Goal: Transaction & Acquisition: Purchase product/service

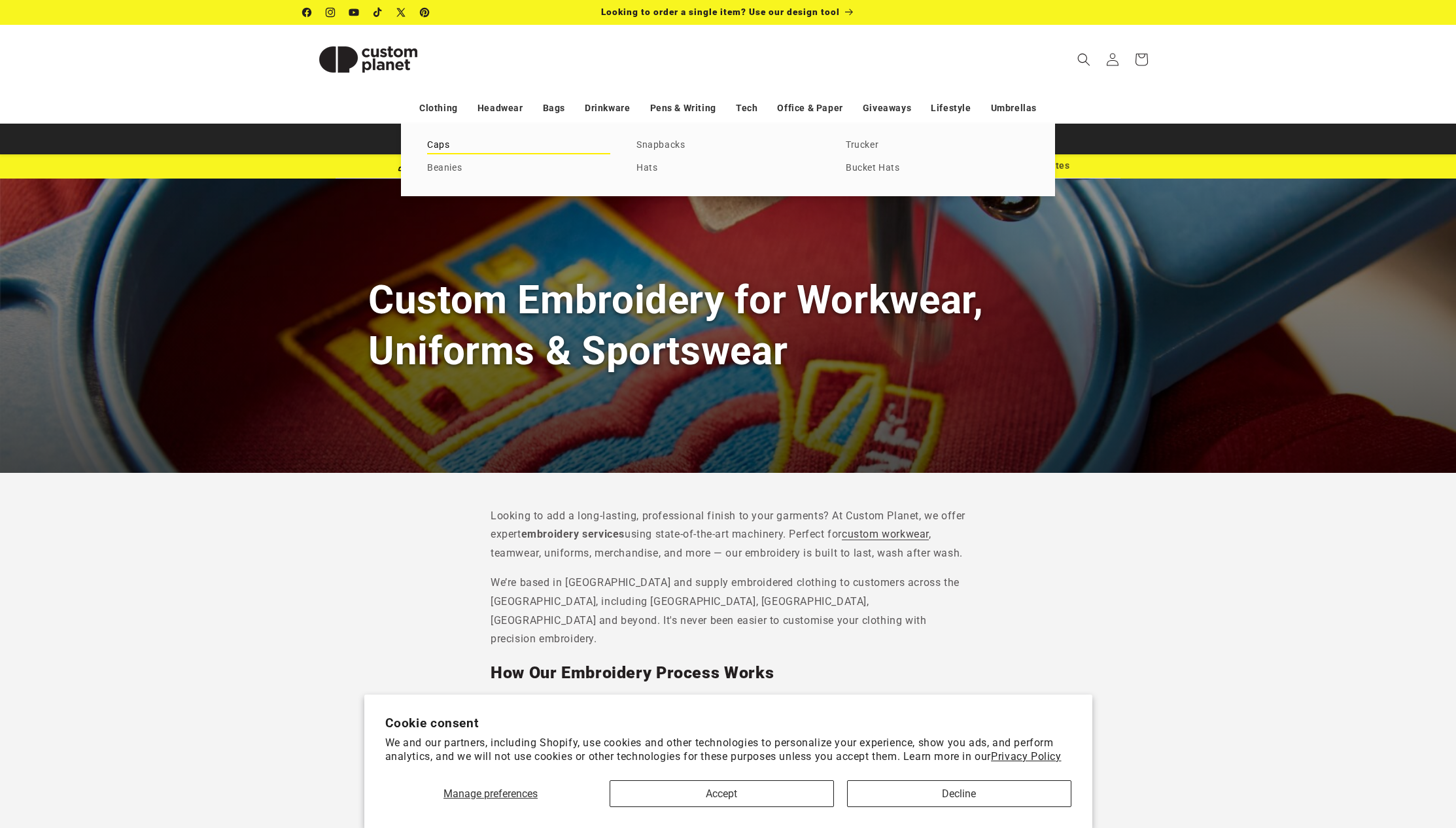
click at [443, 146] on link "Caps" at bounding box center [519, 146] width 183 height 17
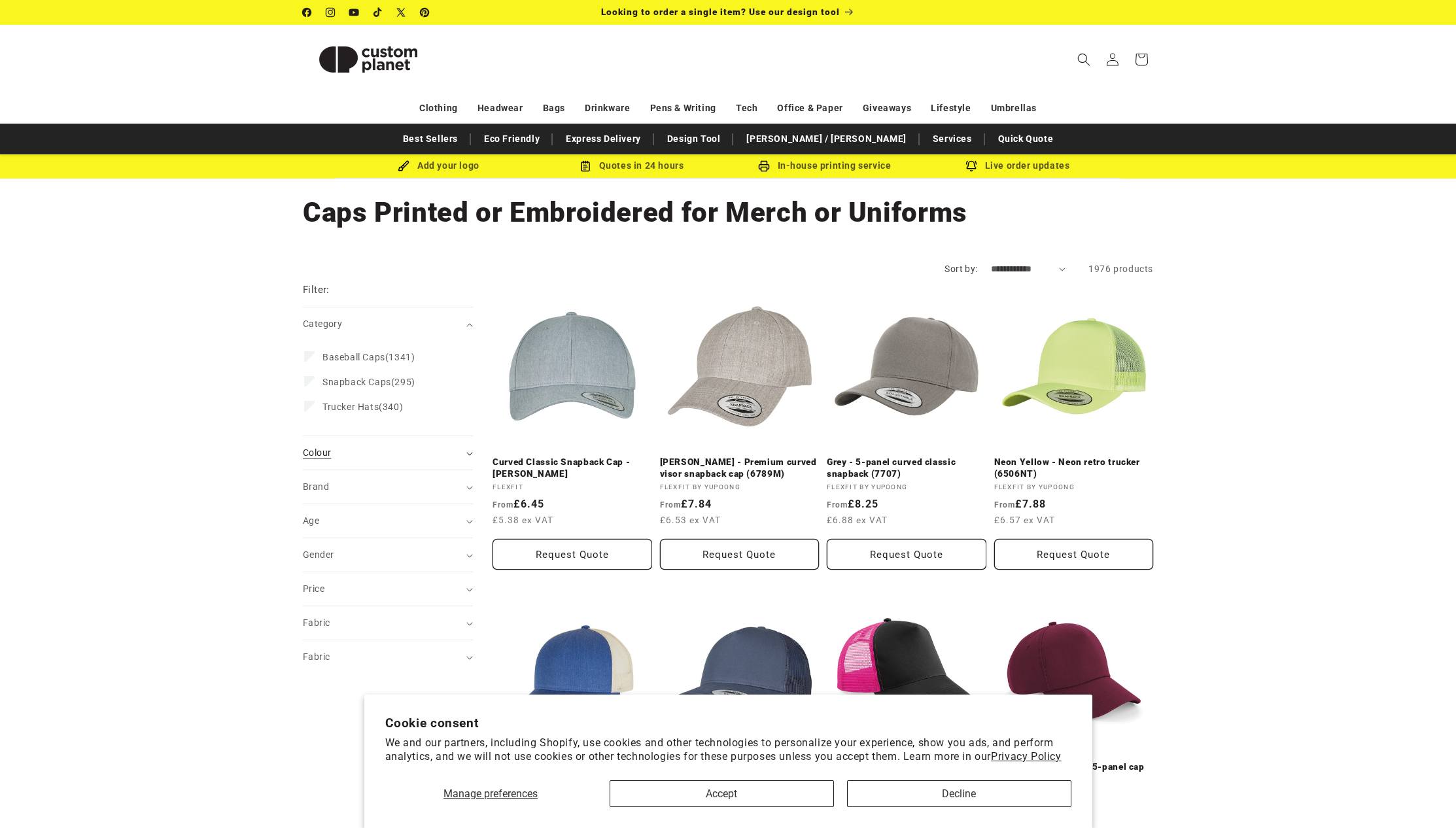
click at [459, 454] on div "Colour (0)" at bounding box center [382, 453] width 159 height 13
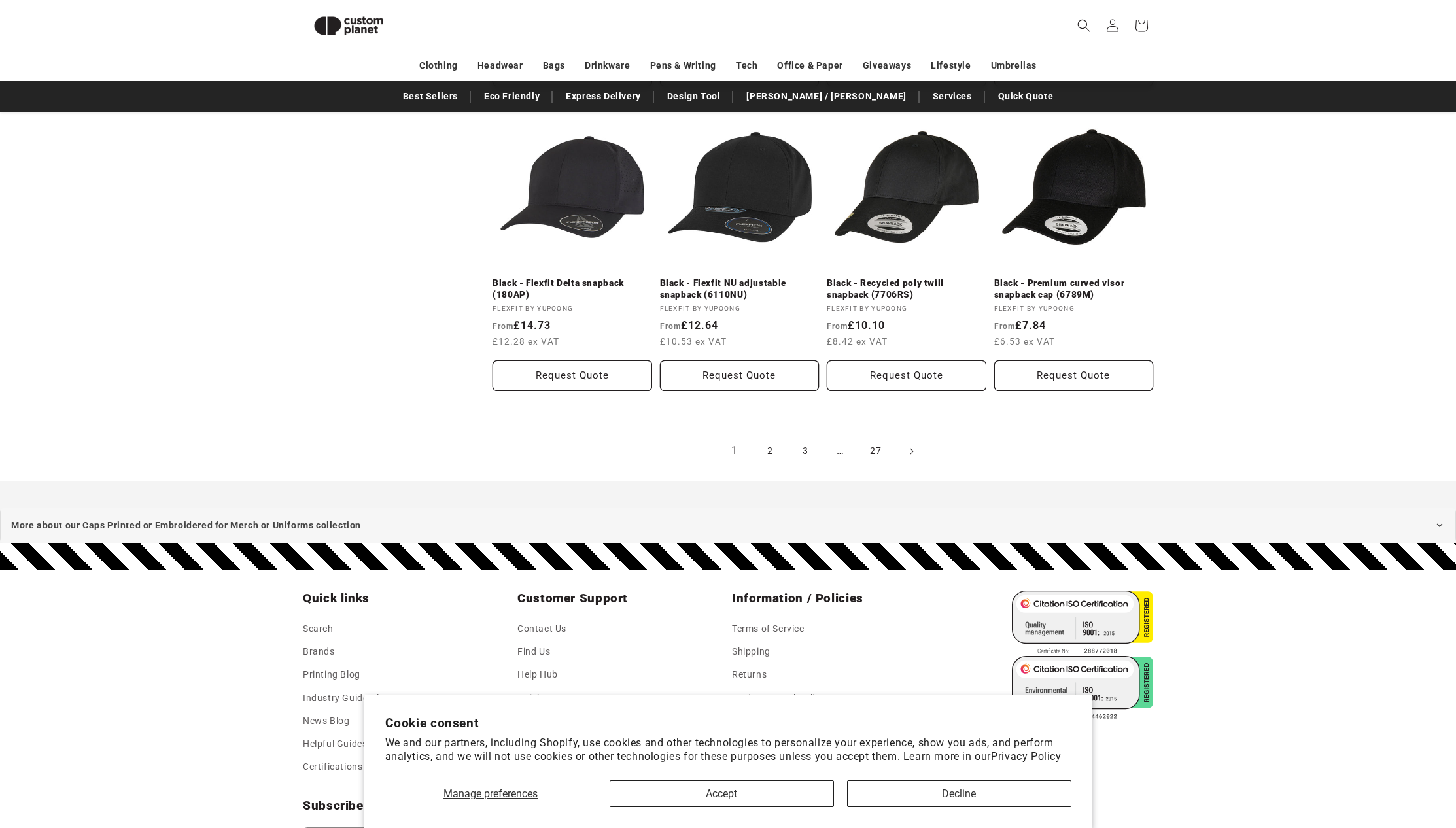
scroll to position [1376, 0]
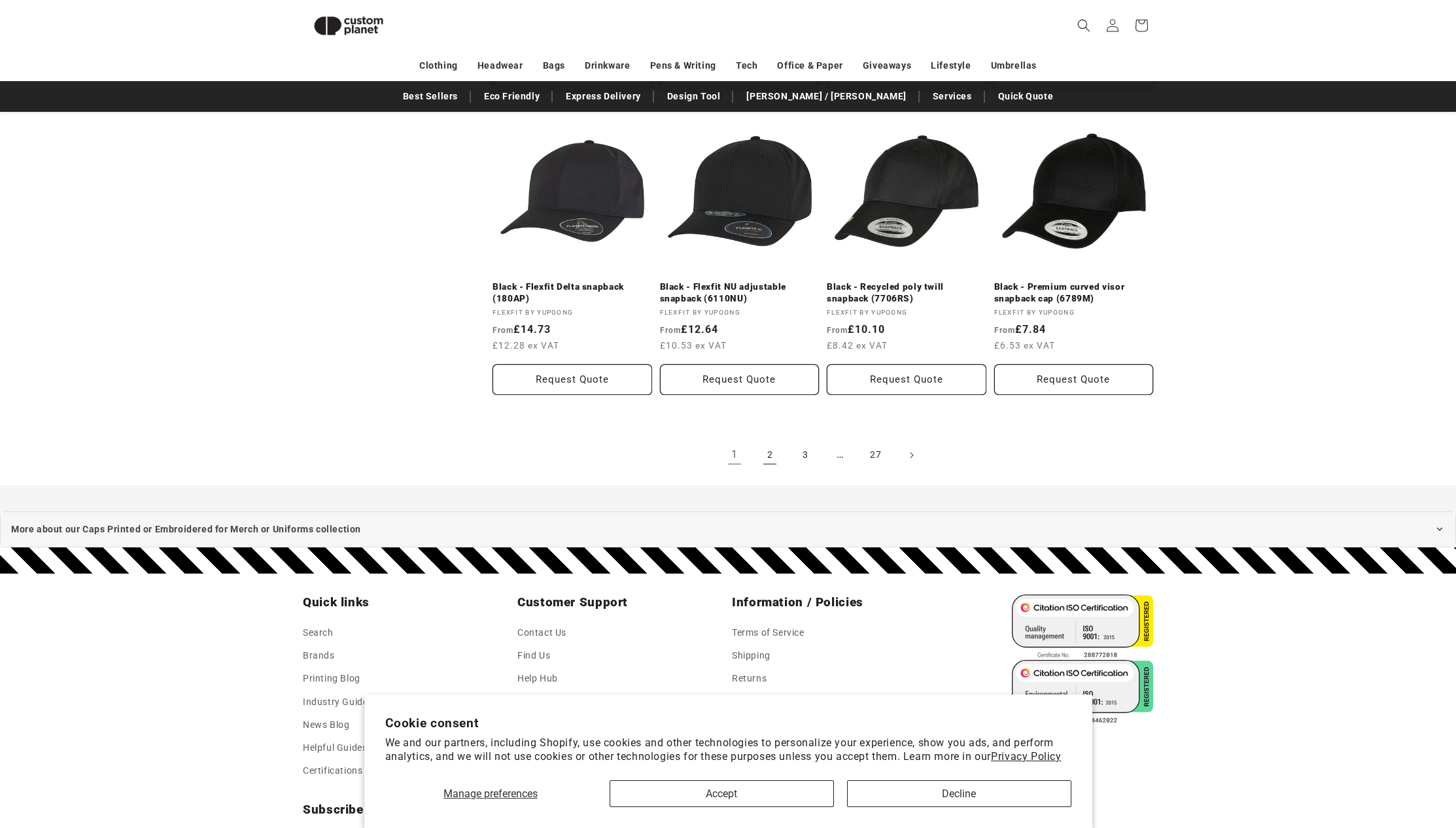
click at [768, 456] on link "2" at bounding box center [770, 455] width 29 height 29
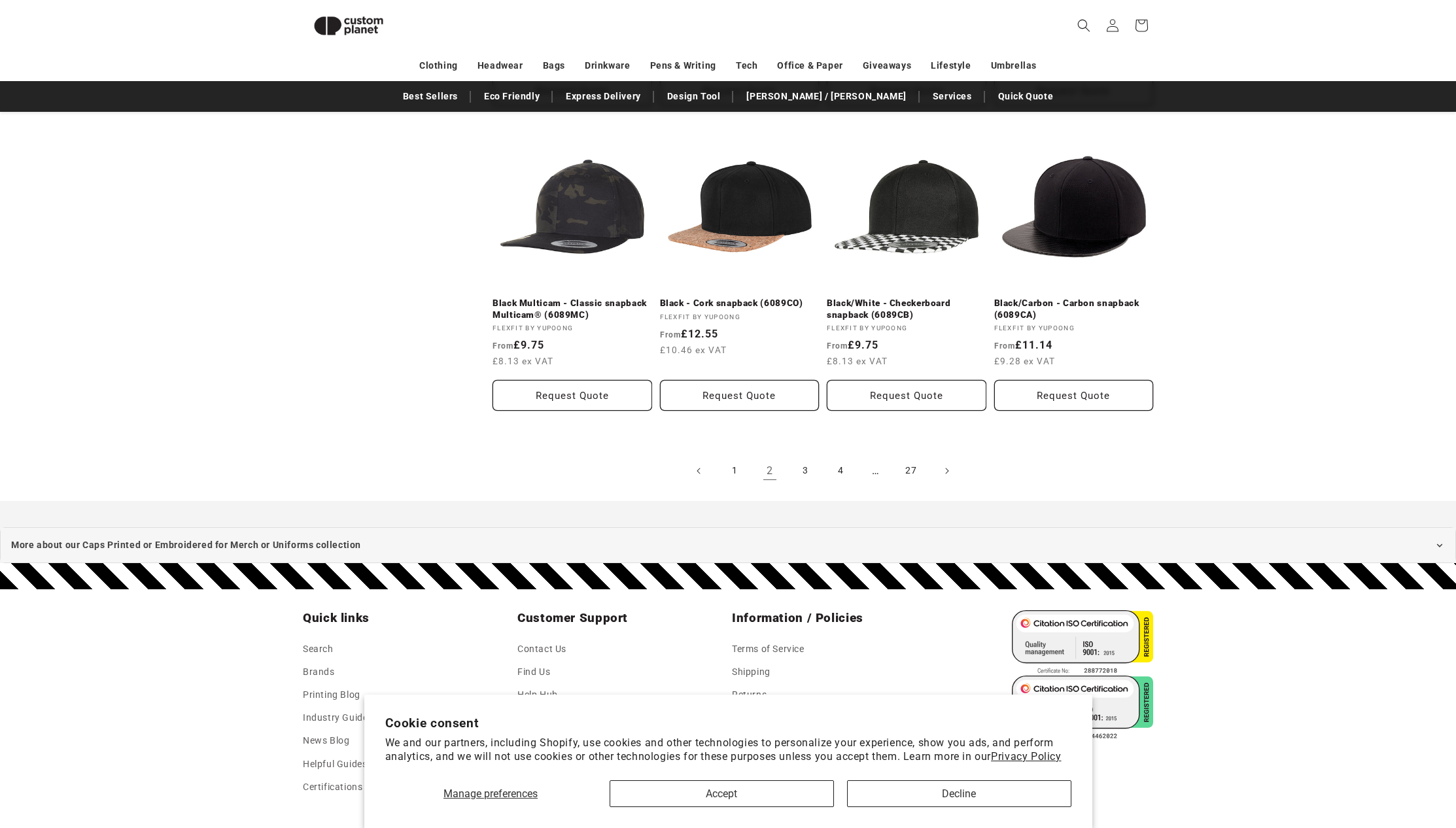
scroll to position [1400, 0]
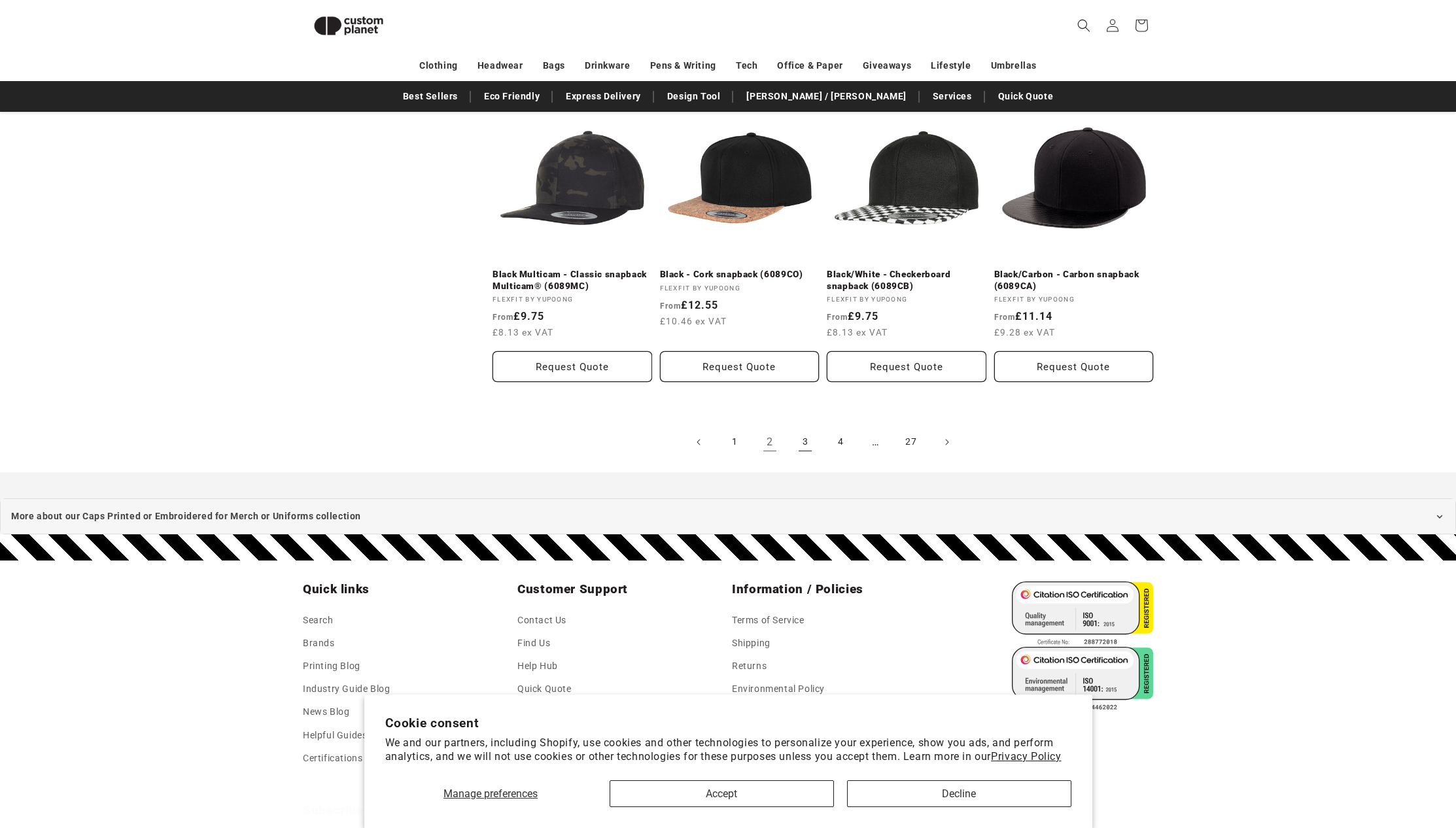
click at [803, 439] on link "3" at bounding box center [805, 442] width 29 height 29
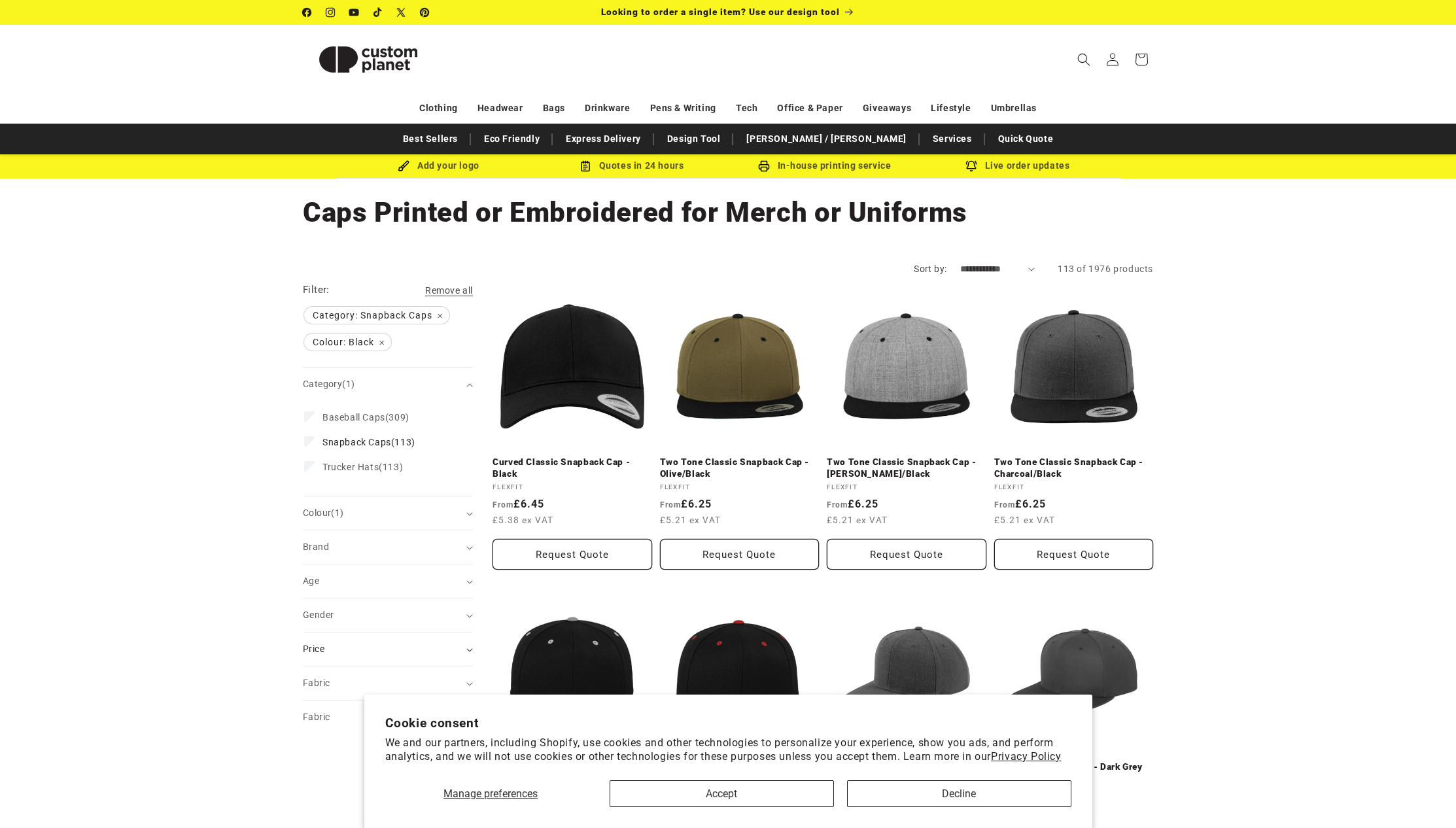
click at [470, 652] on summary "Price" at bounding box center [388, 649] width 170 height 34
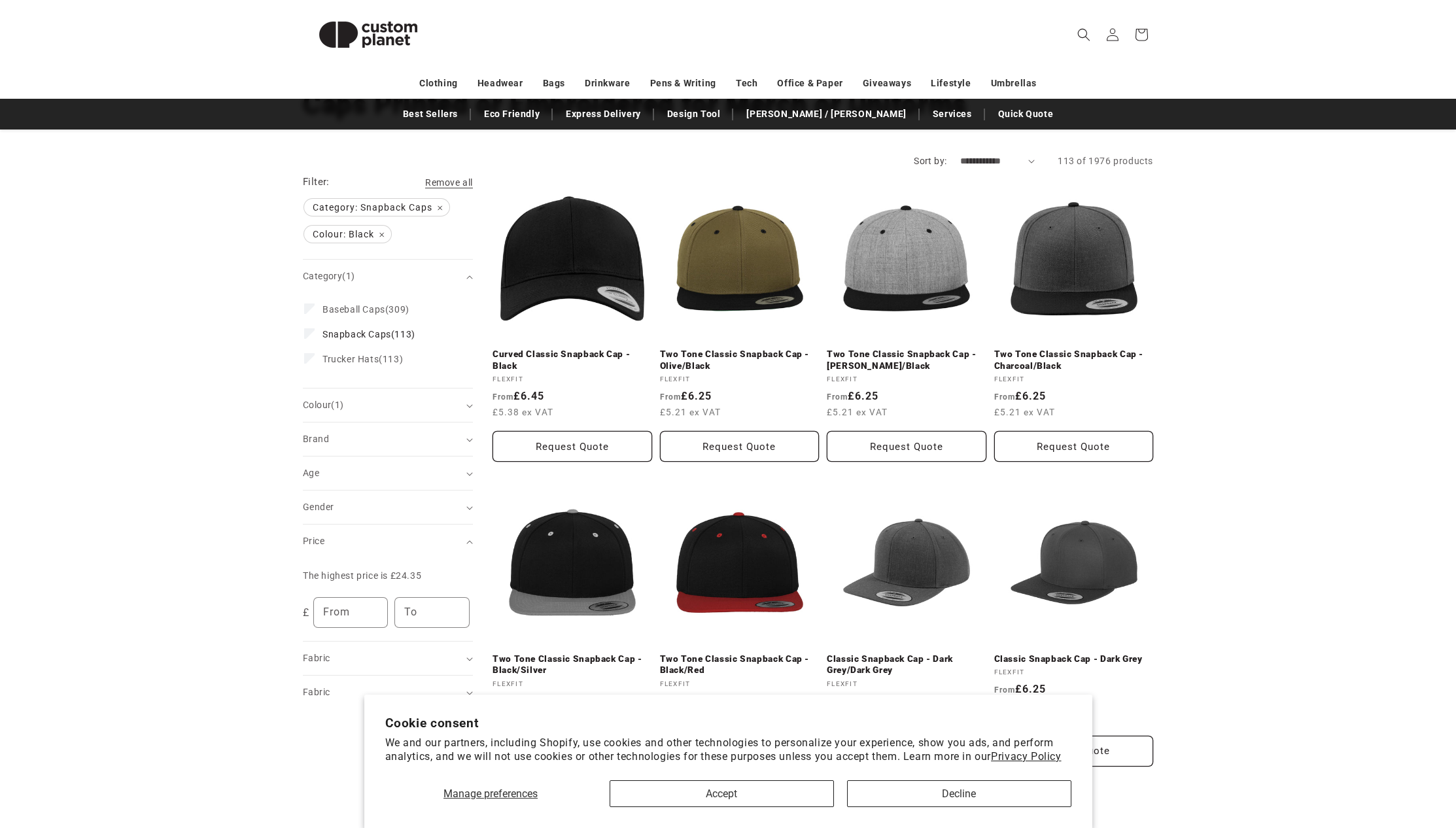
scroll to position [127, 0]
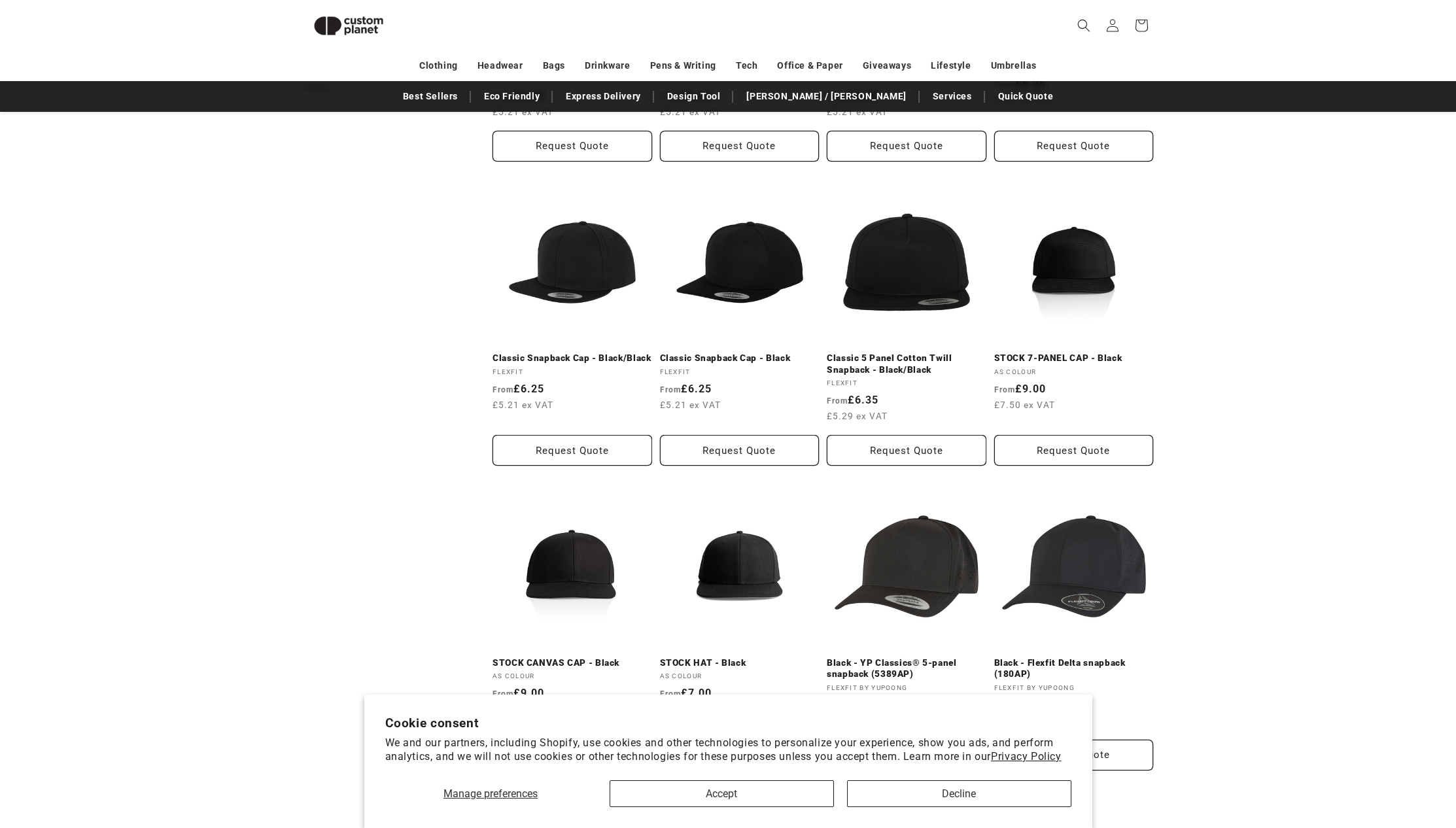
scroll to position [741, 0]
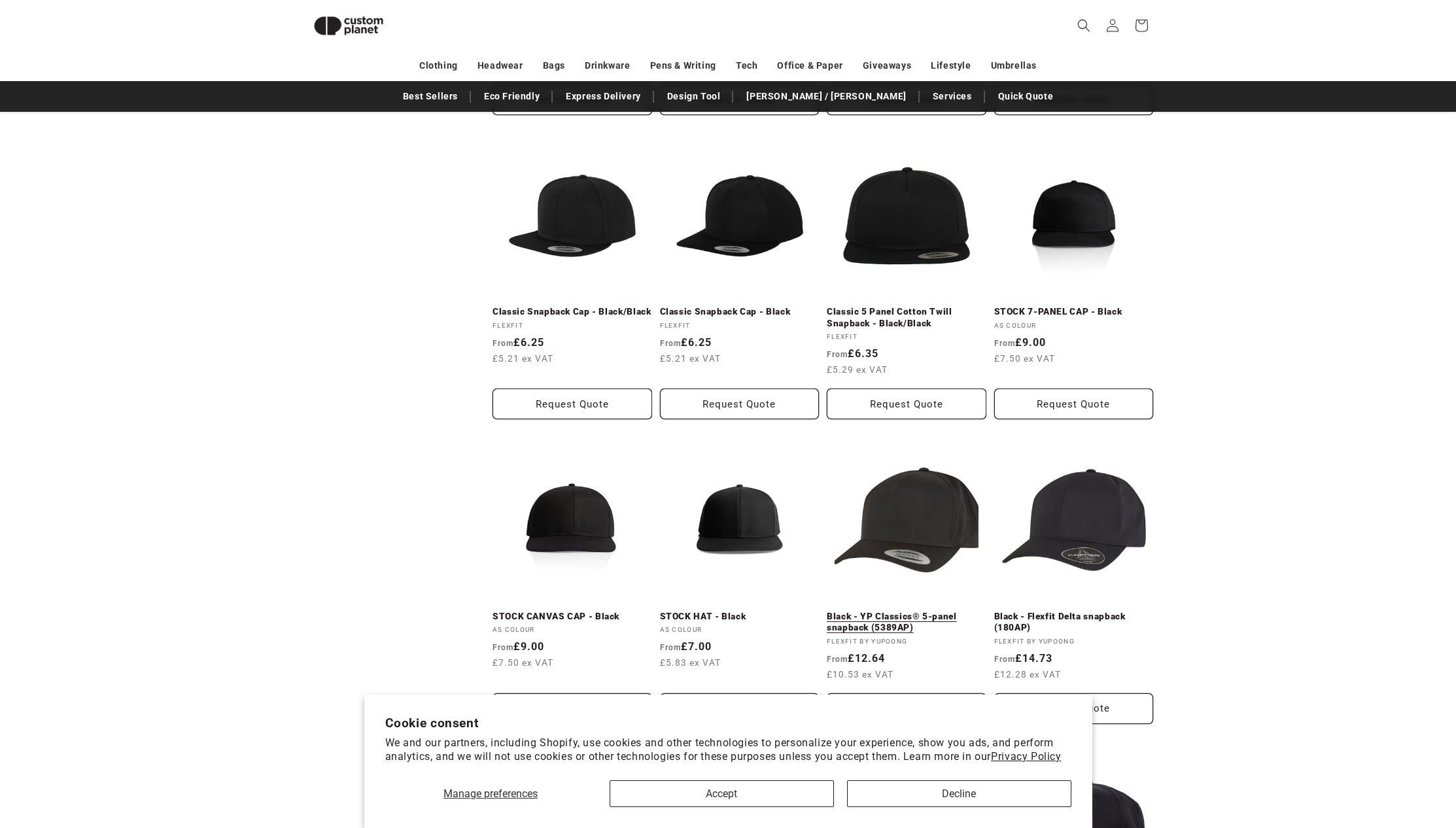
click at [931, 611] on link "Black - YP Classics® 5-panel snapback (5389AP)" at bounding box center [907, 623] width 160 height 23
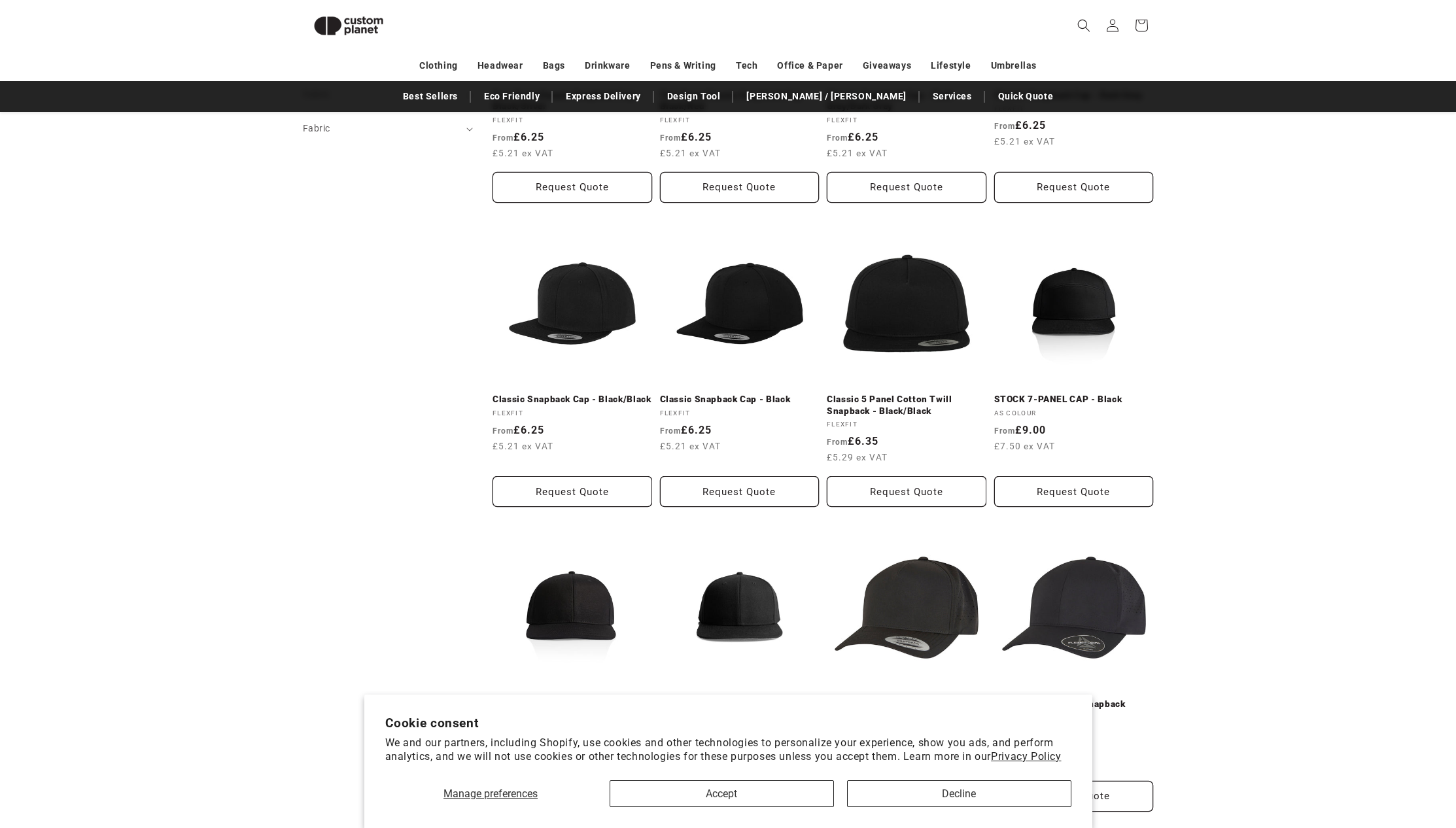
scroll to position [643, 0]
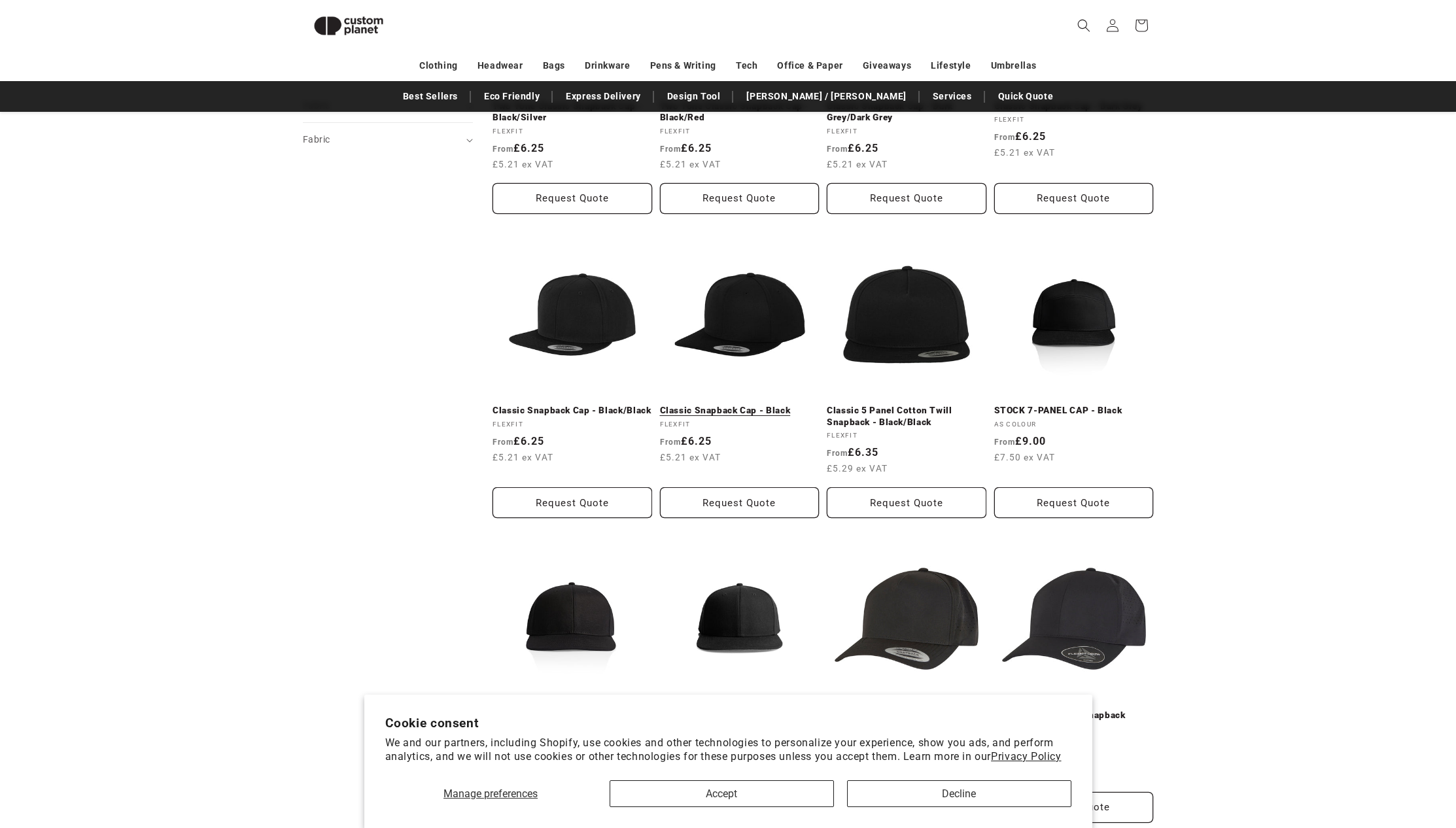
click at [732, 405] on link "Classic Snapback Cap - Black" at bounding box center [741, 411] width 160 height 12
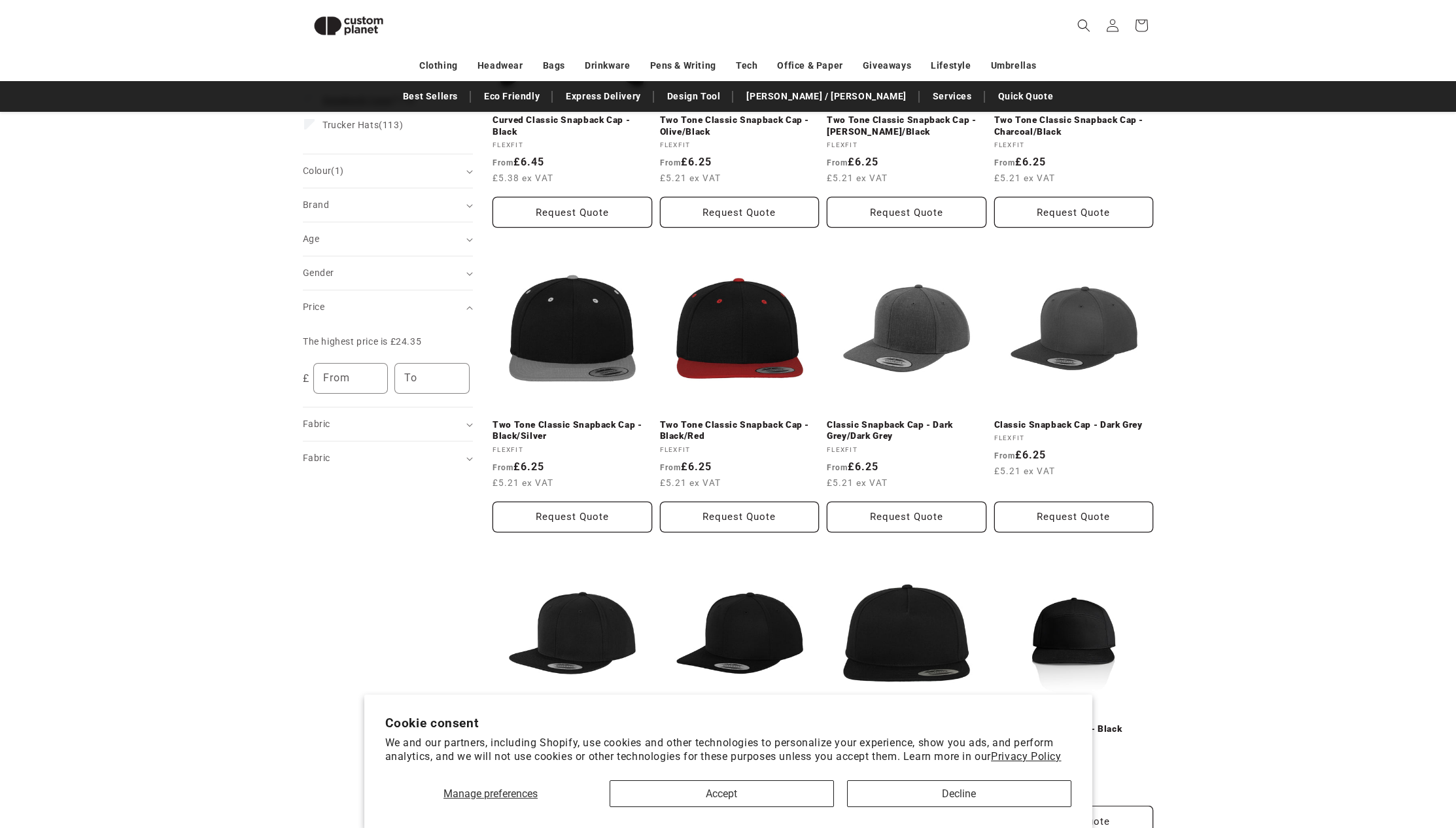
scroll to position [0, 0]
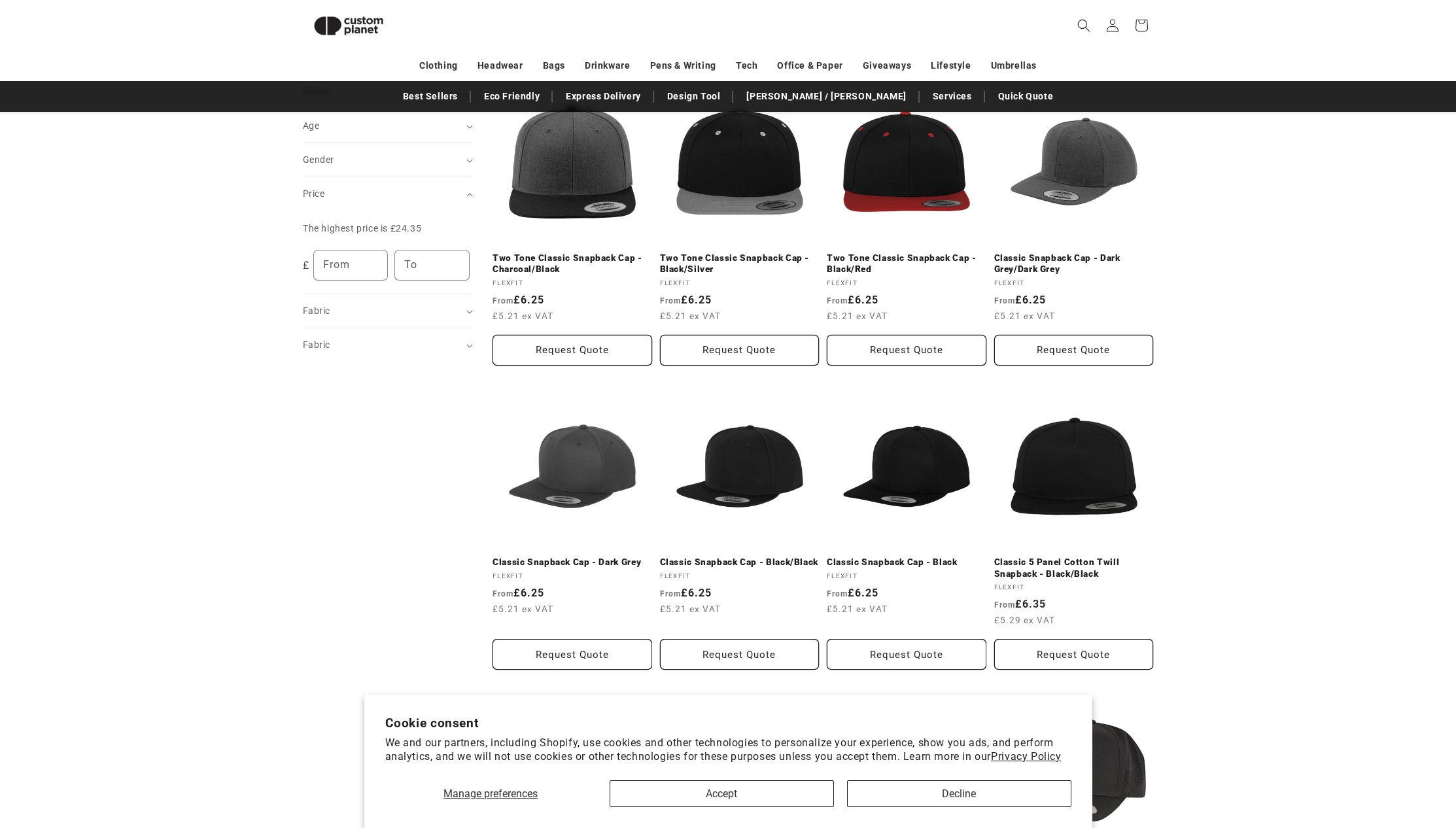
scroll to position [491, 0]
click at [743, 557] on link "Classic Snapback Cap - Black/Black" at bounding box center [741, 563] width 160 height 12
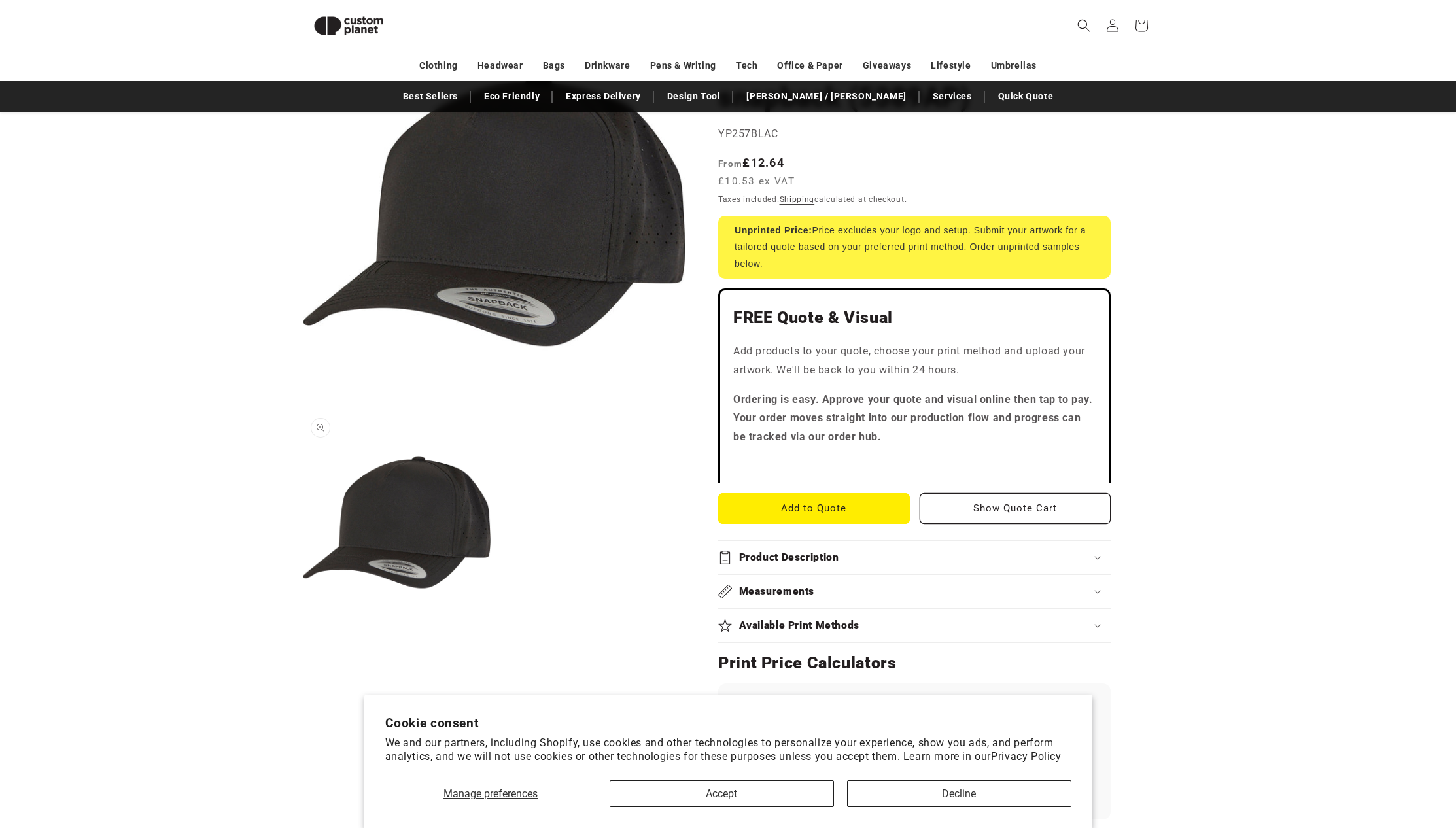
scroll to position [180, 0]
click at [303, 635] on button "Open media 2 in modal" at bounding box center [303, 635] width 0 height 0
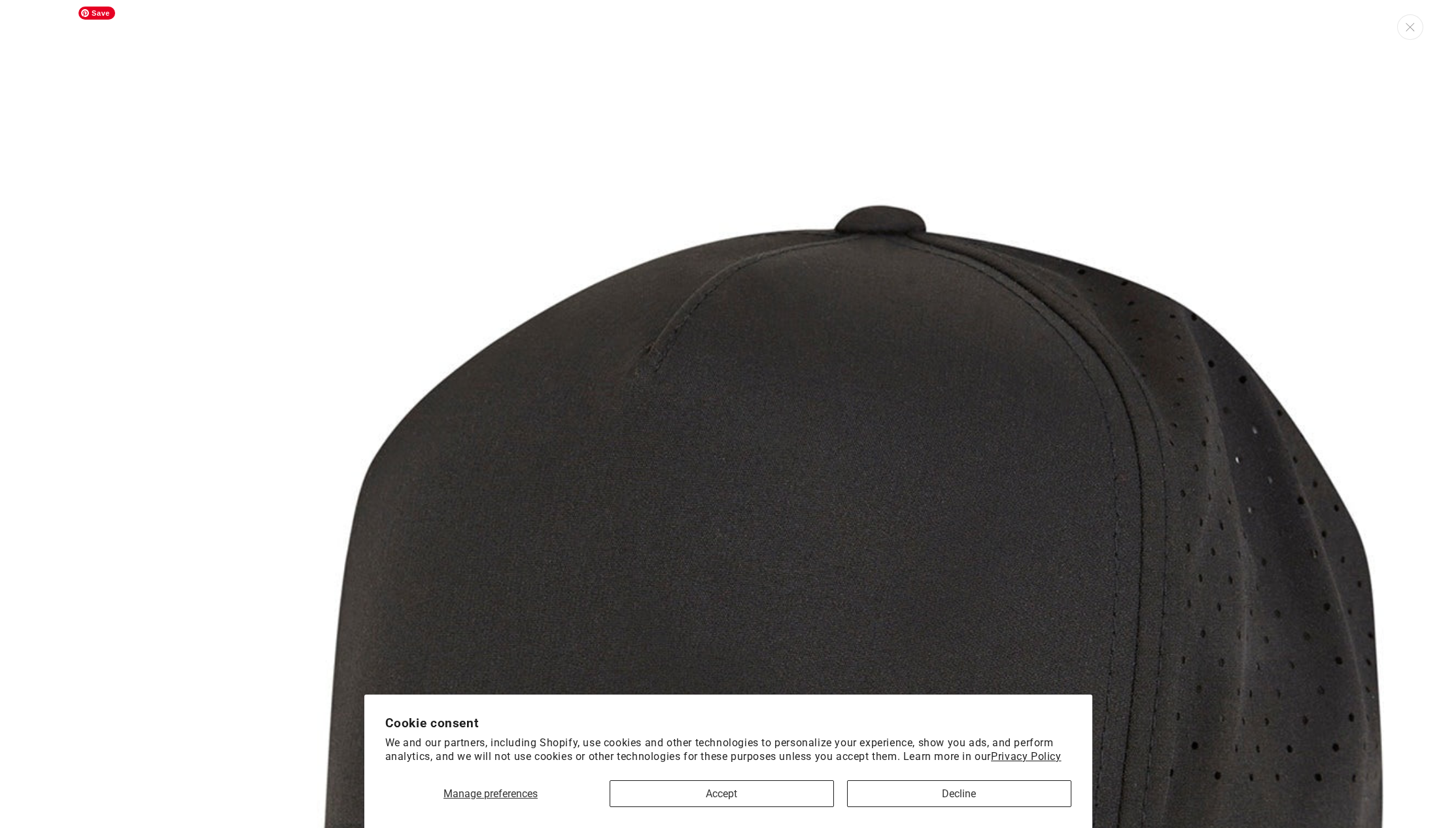
scroll to position [1335, 0]
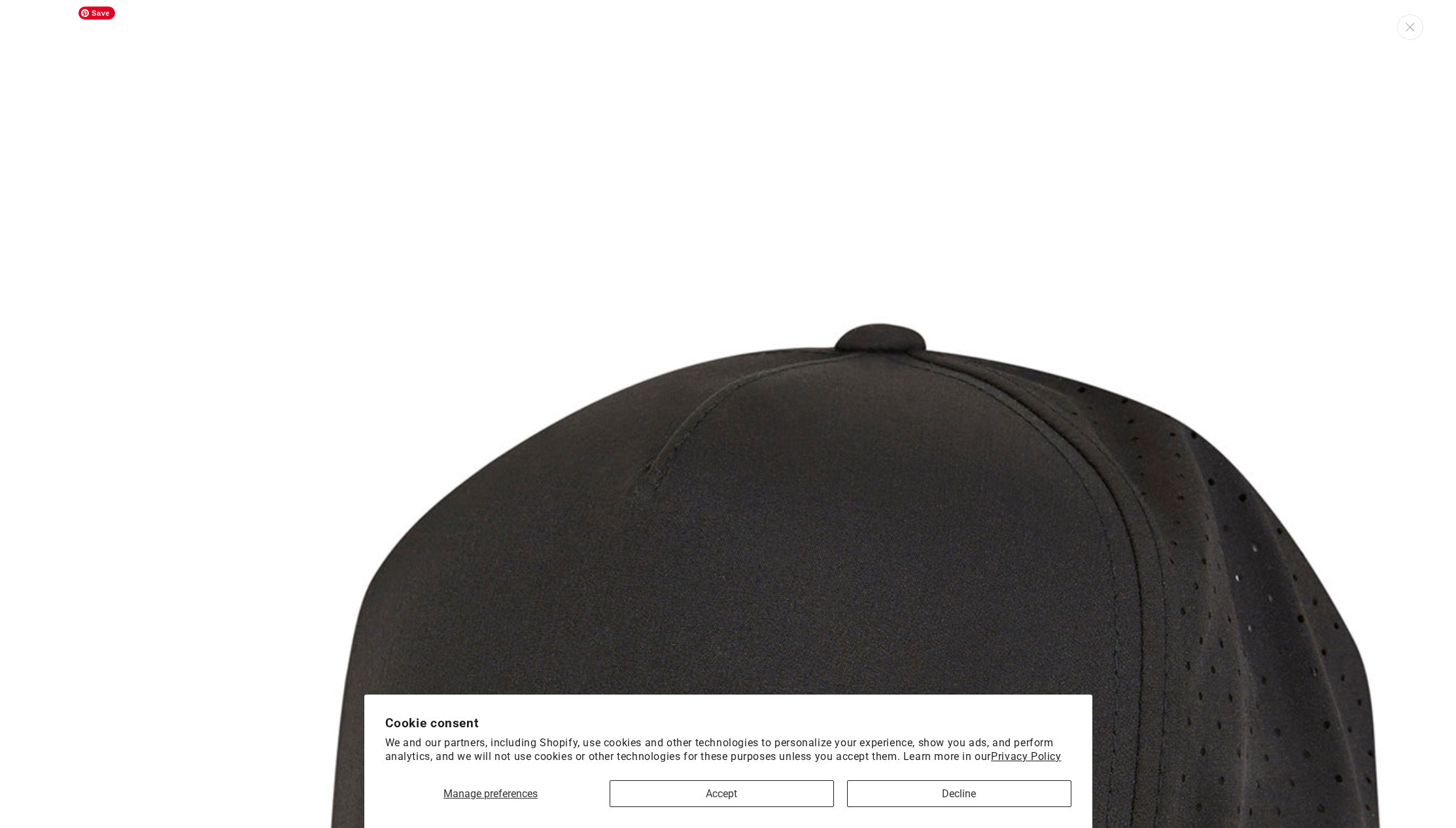
click at [1319, 502] on img "Media gallery" at bounding box center [728, 787] width 1312 height 1574
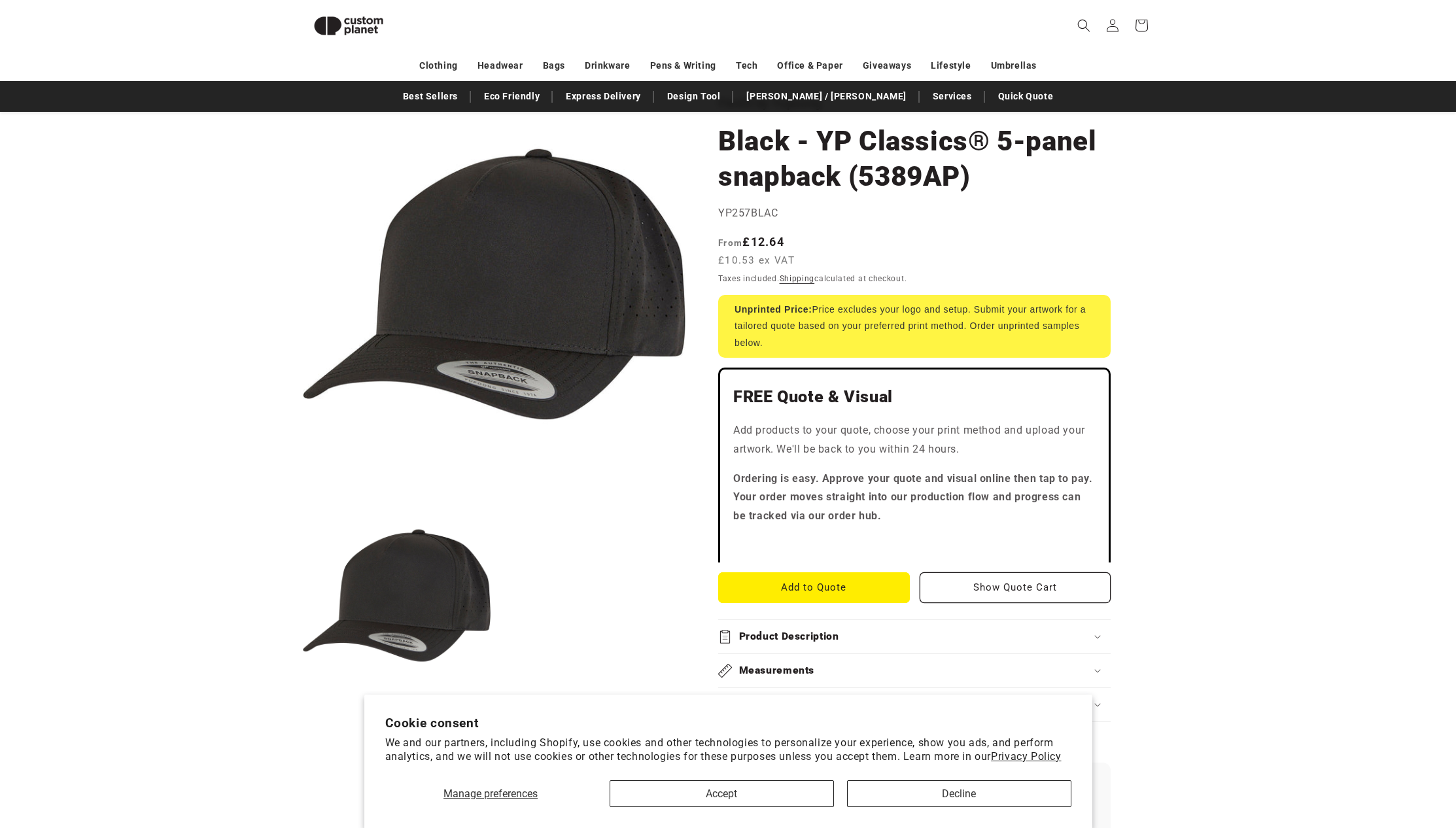
scroll to position [99, 0]
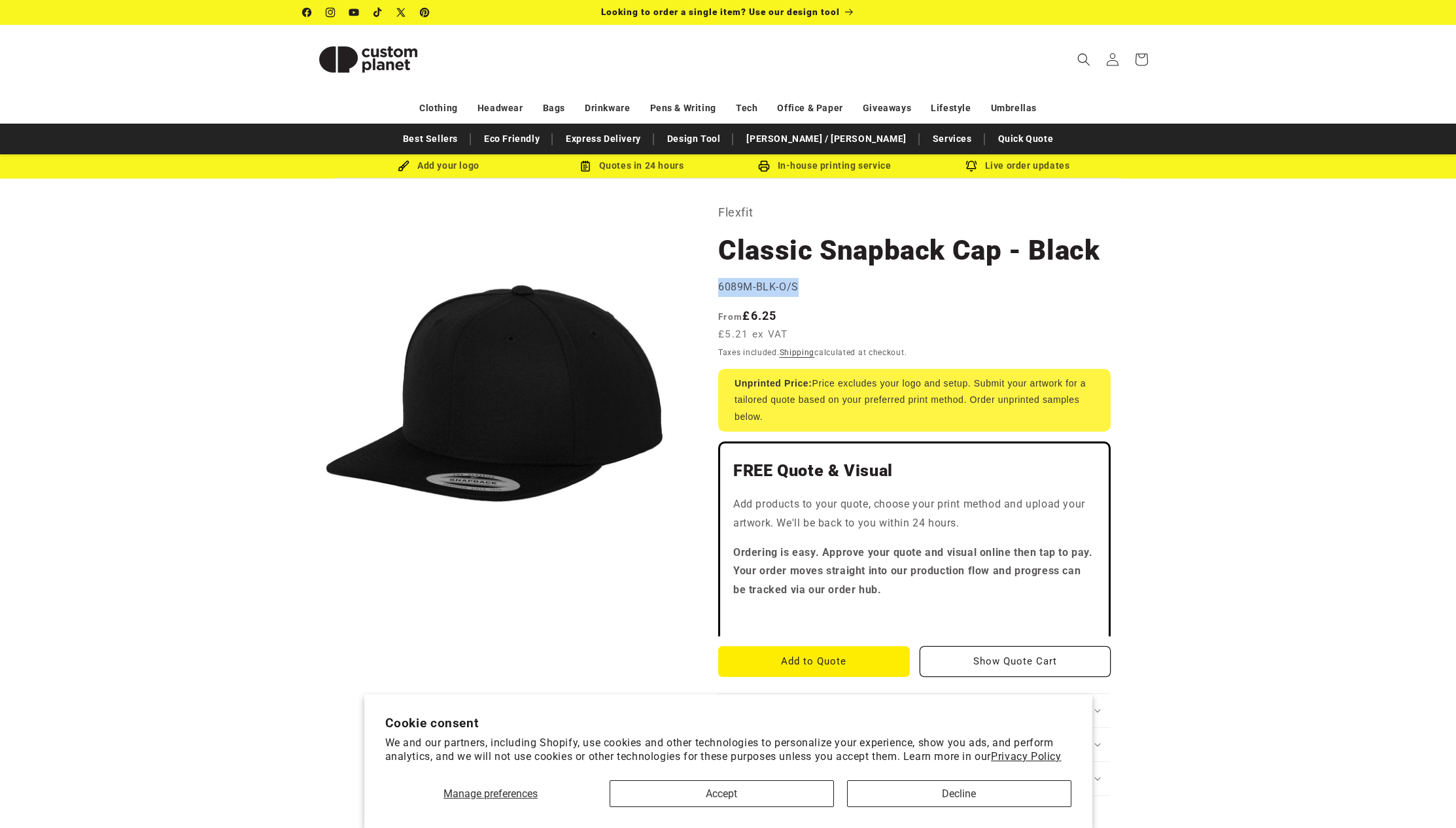
drag, startPoint x: 796, startPoint y: 286, endPoint x: 719, endPoint y: 288, distance: 77.0
click at [719, 288] on span "6089M-BLK-O/S" at bounding box center [758, 286] width 80 height 13
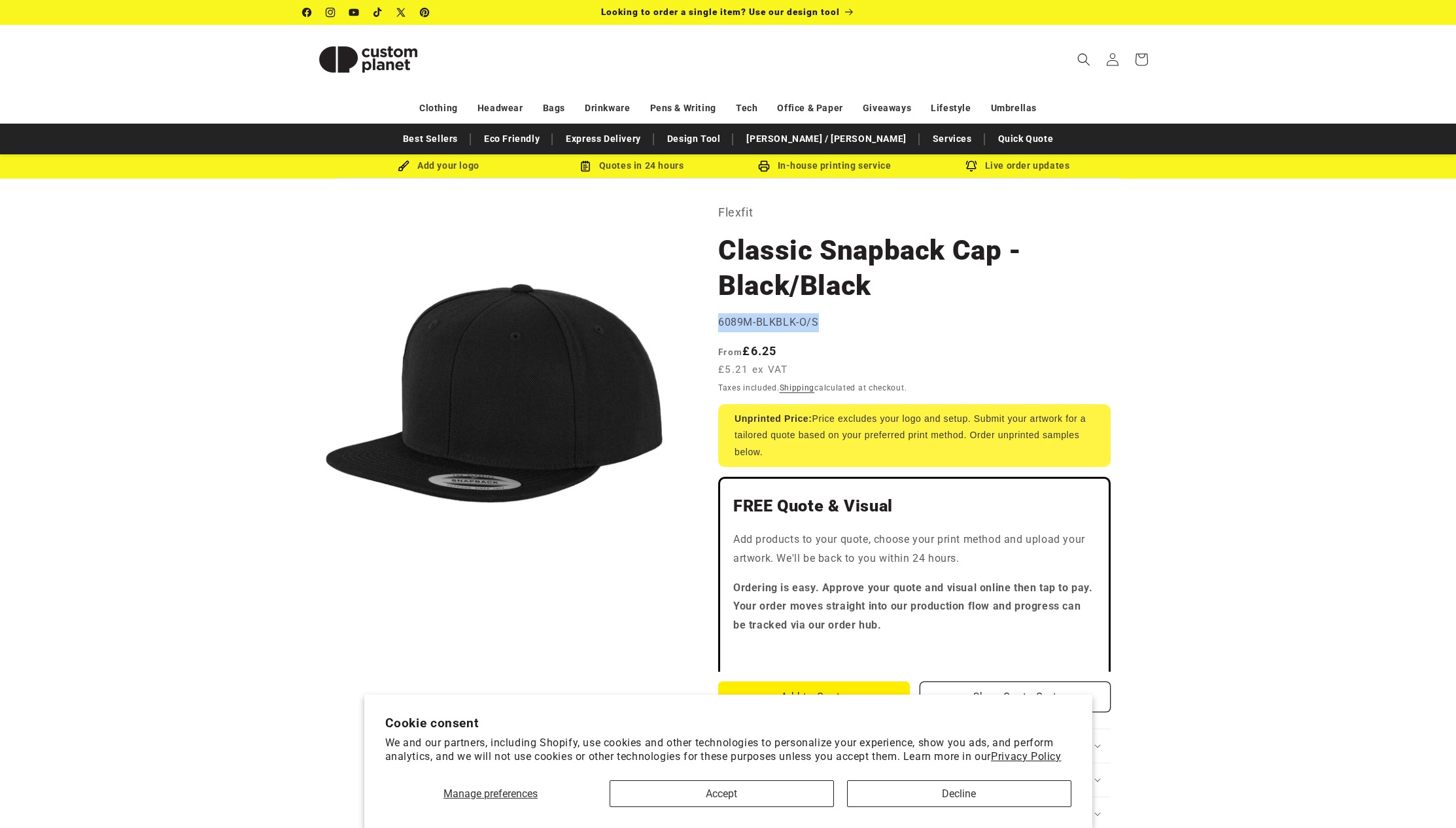
drag, startPoint x: 818, startPoint y: 323, endPoint x: 769, endPoint y: 326, distance: 49.1
click at [718, 324] on section "Flexfit Classic Snapback Cap - Black/Black Classic Snapback Cap - Black/Black 6…" at bounding box center [914, 840] width 392 height 1274
copy span "6089M-BLKBLK-O/S"
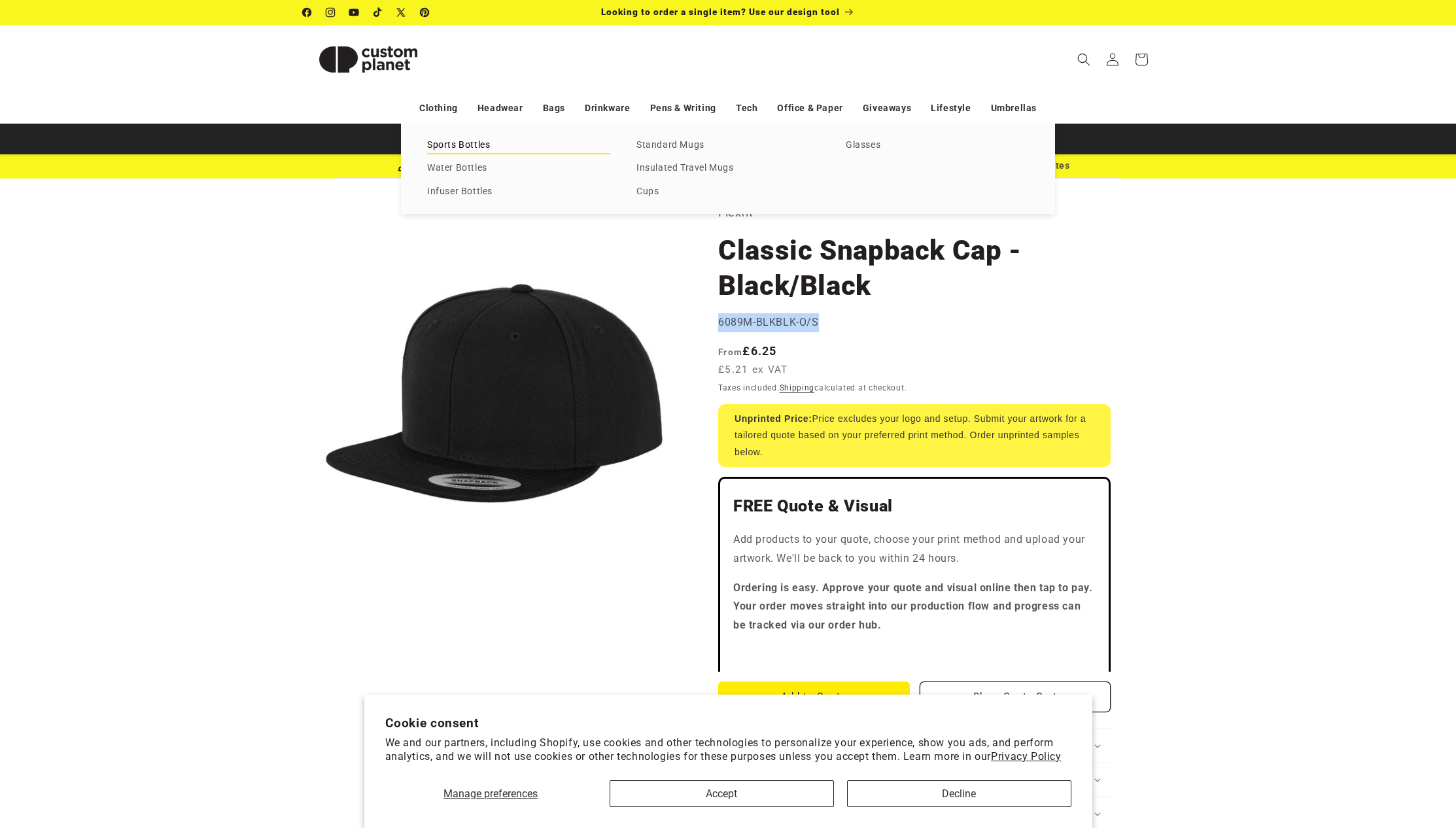
click at [472, 147] on link "Sports Bottles" at bounding box center [519, 146] width 183 height 17
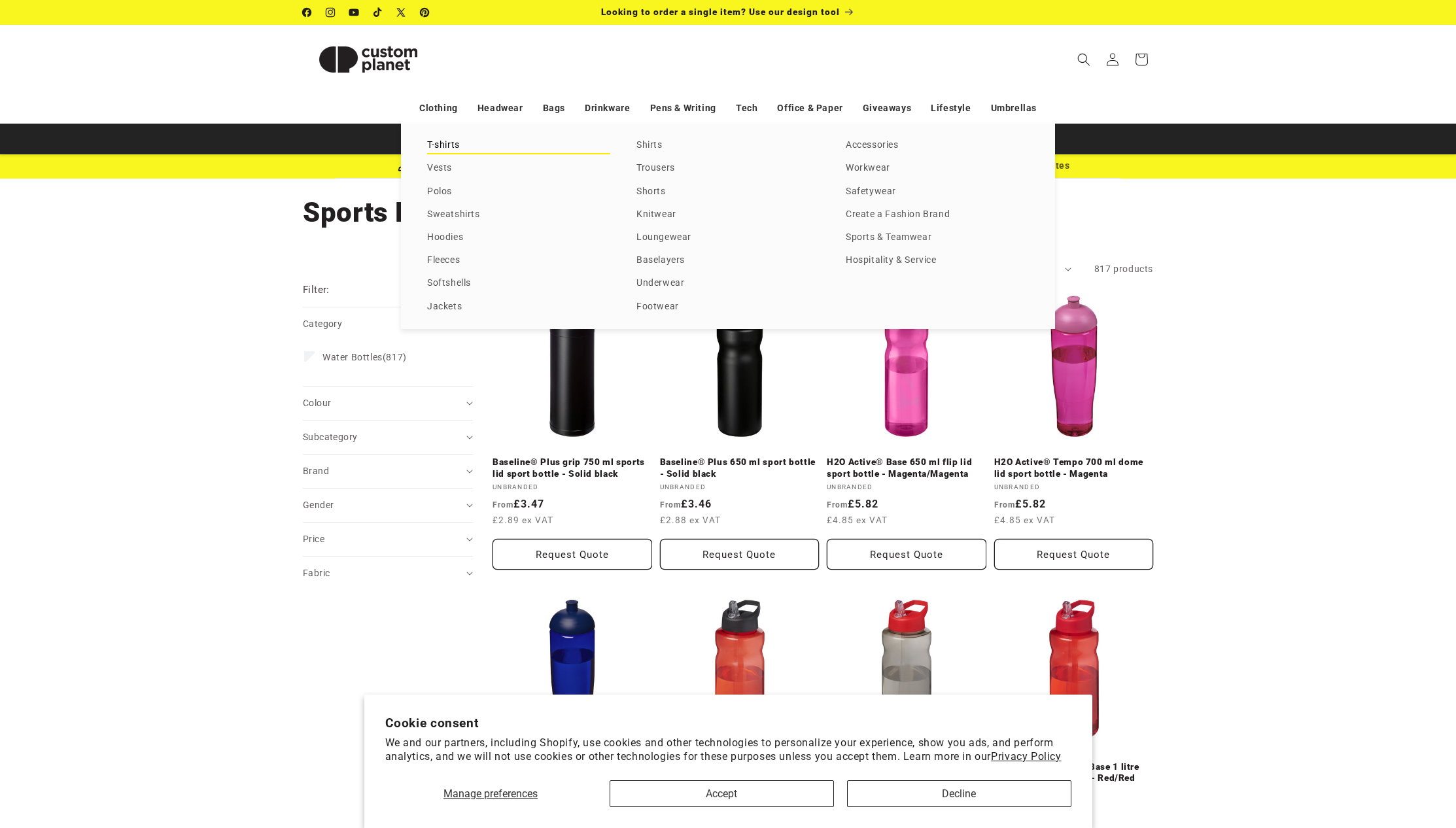
click at [443, 146] on link "T-shirts" at bounding box center [519, 146] width 183 height 17
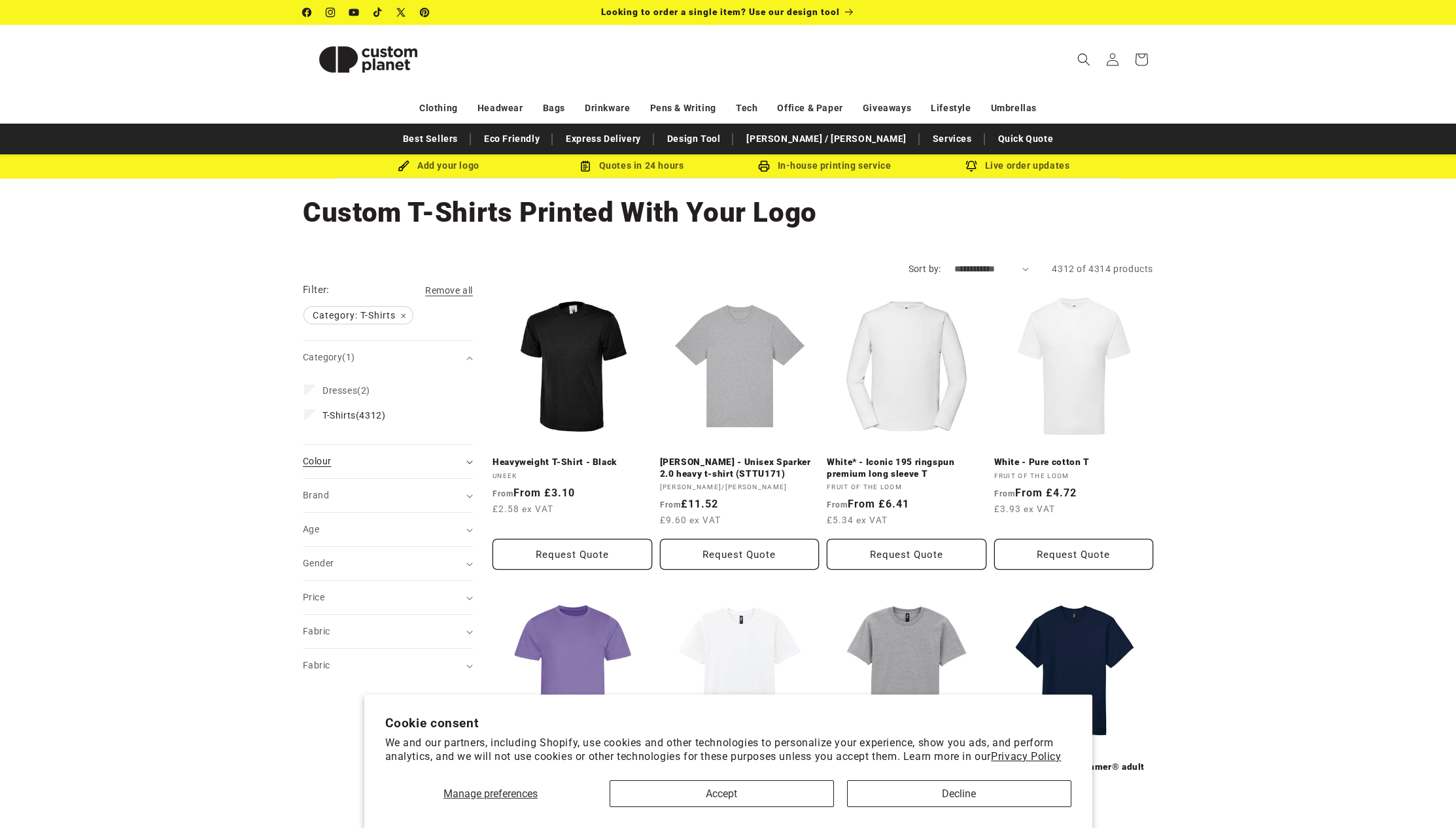
click at [470, 461] on icon "Colour (0 selected)" at bounding box center [470, 463] width 7 height 4
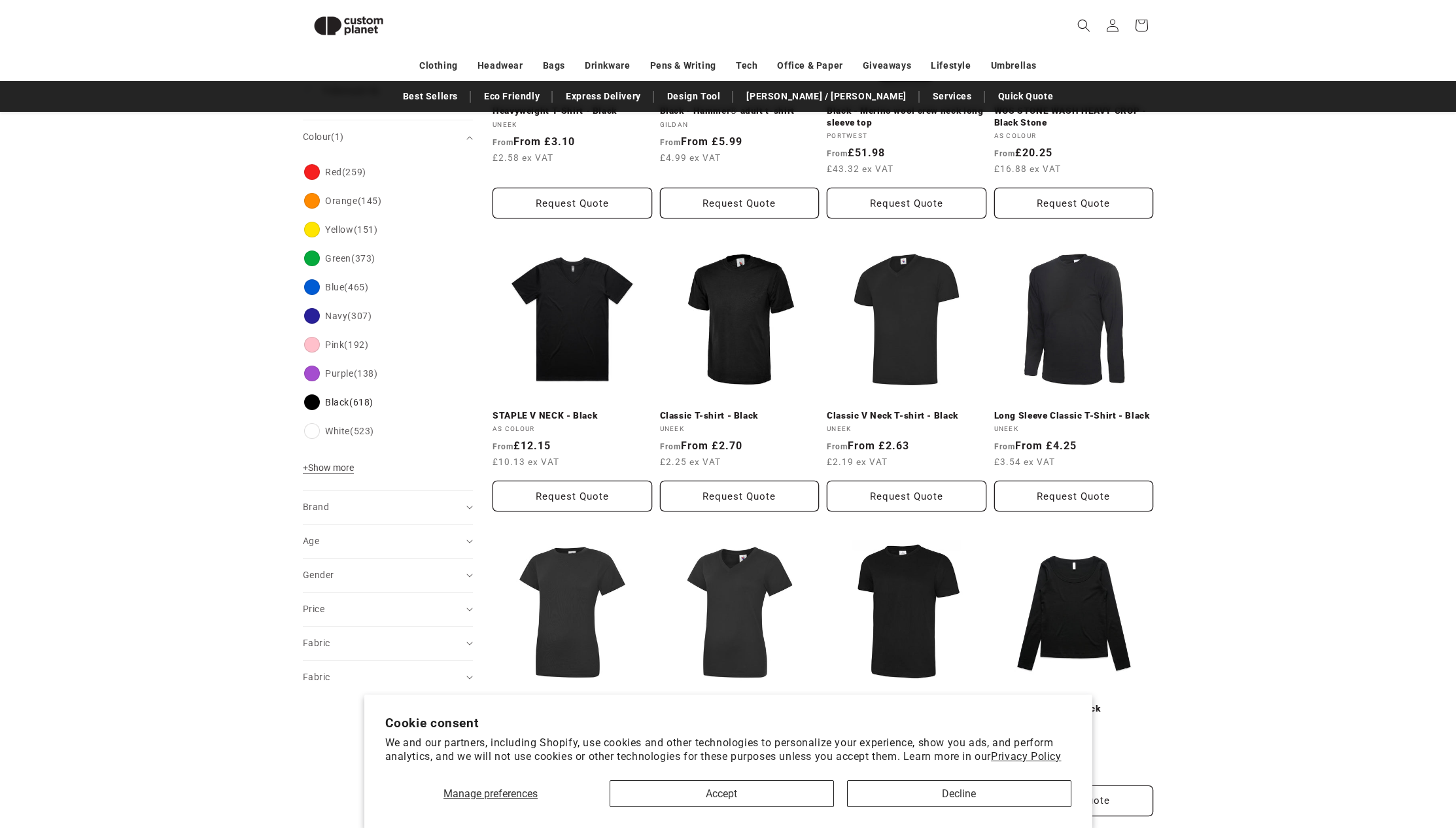
scroll to position [334, 0]
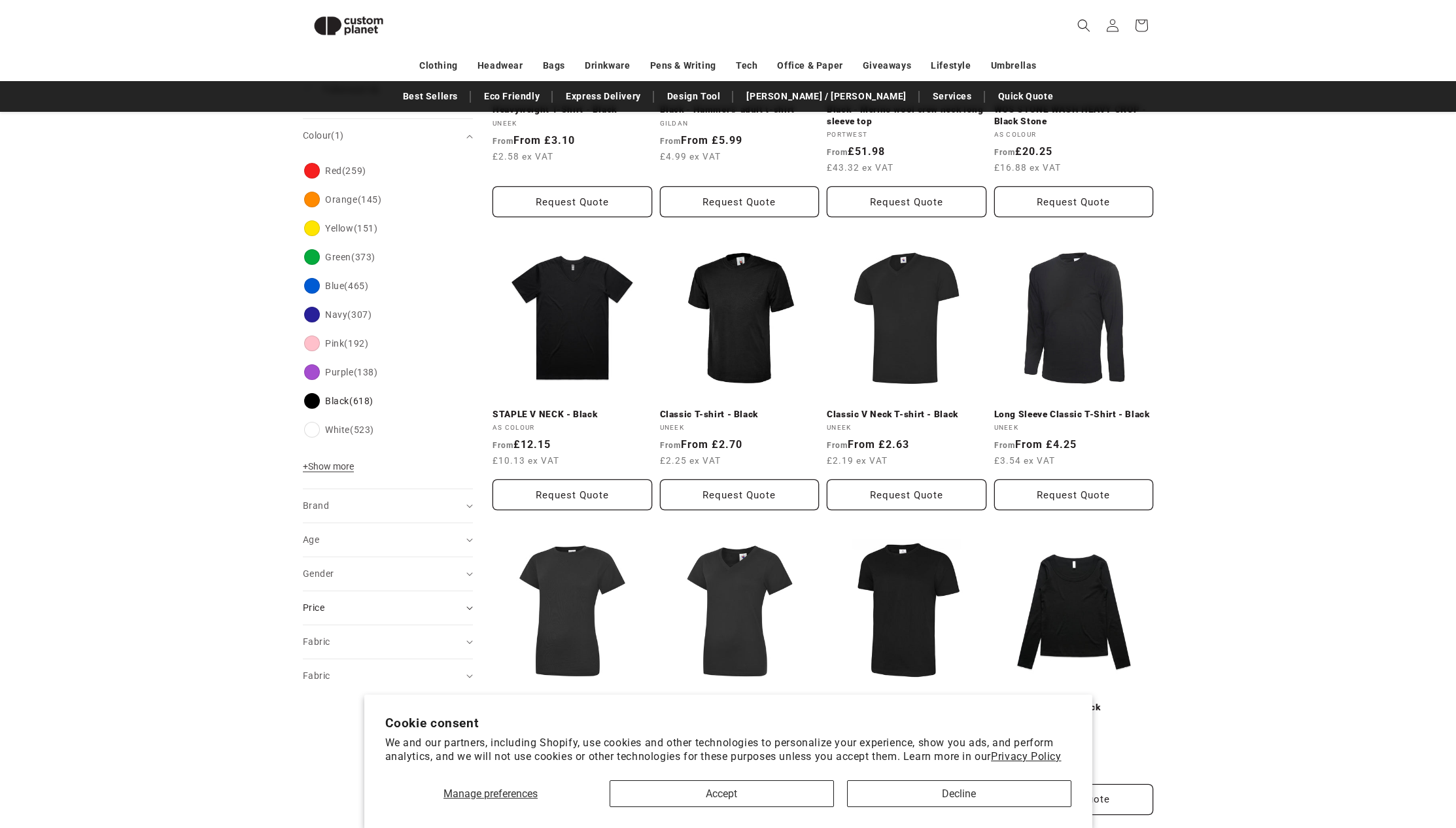
click at [467, 609] on icon at bounding box center [470, 608] width 7 height 4
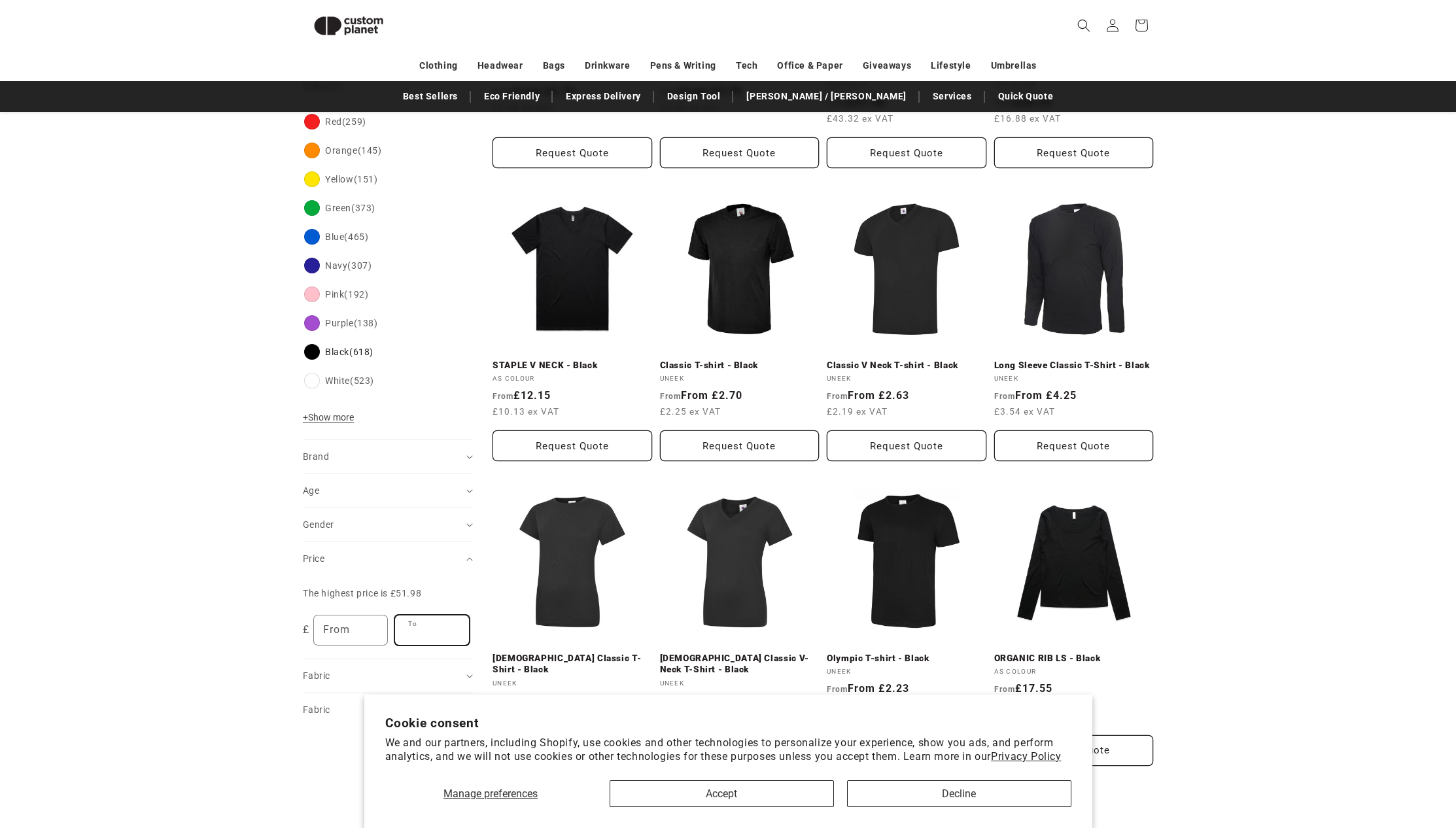
drag, startPoint x: 418, startPoint y: 629, endPoint x: 428, endPoint y: 629, distance: 10.0
click at [406, 629] on input "To" at bounding box center [432, 629] width 74 height 30
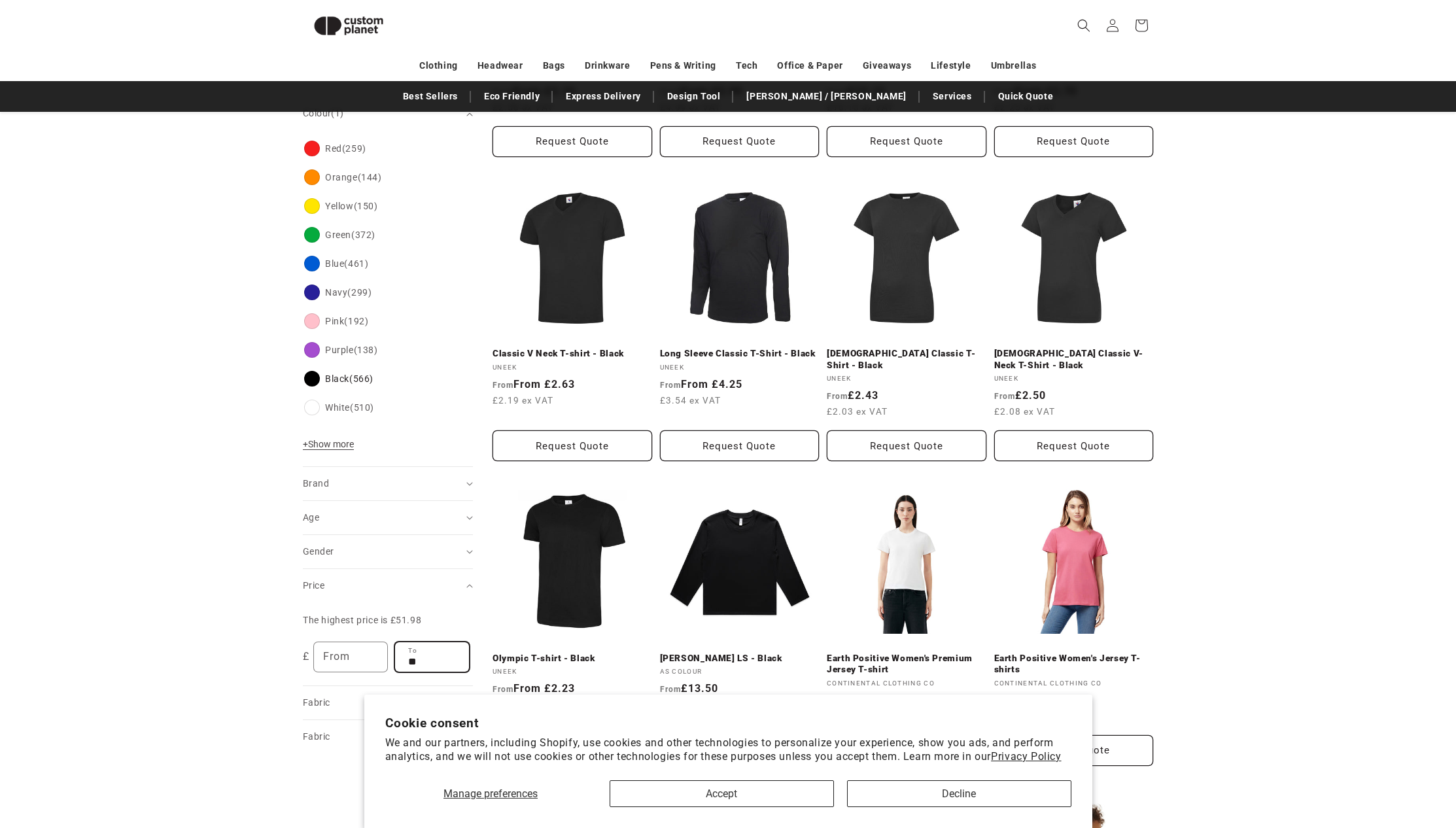
scroll to position [411, 0]
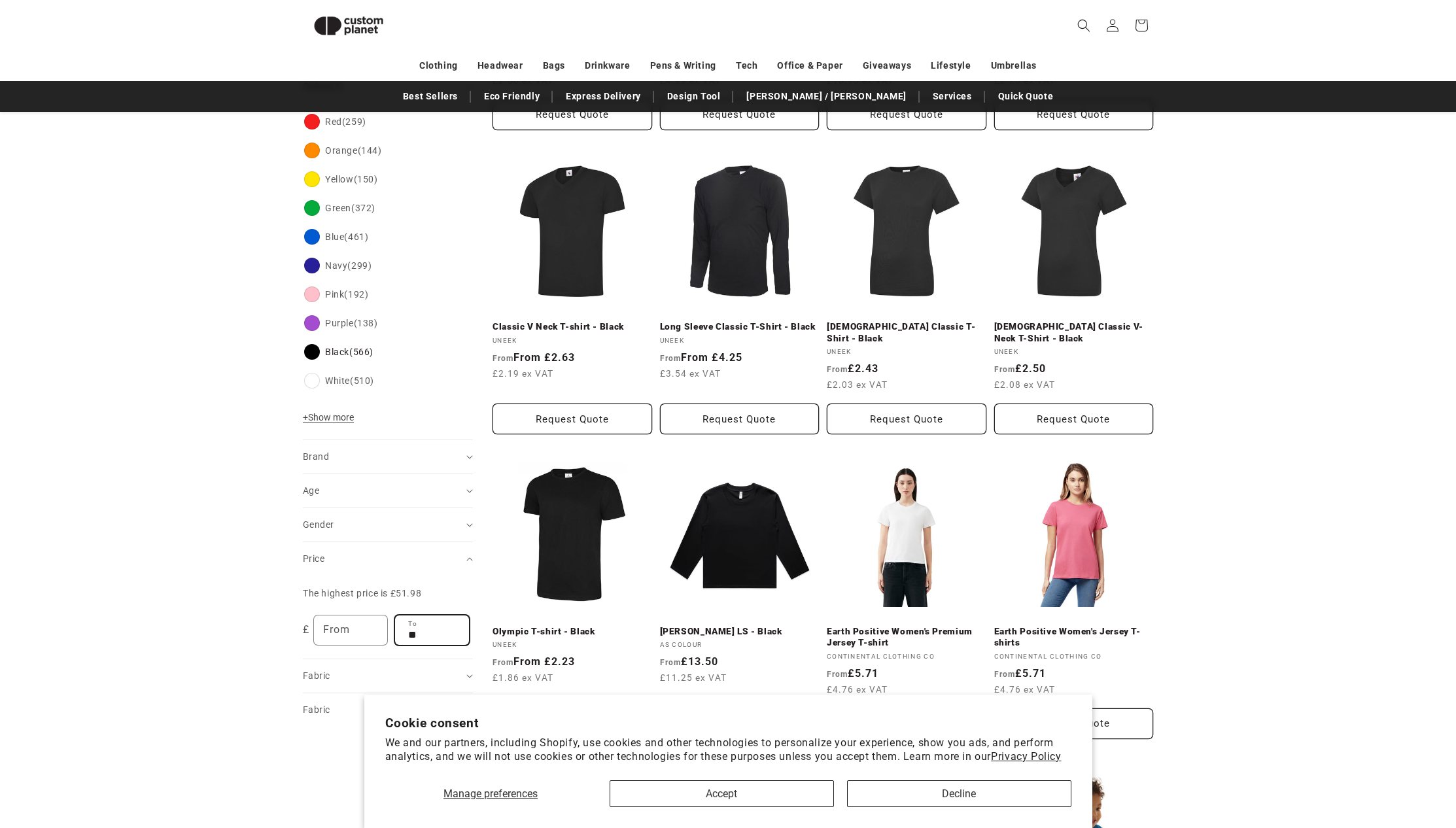
type input "**"
click at [227, 595] on div "**********" at bounding box center [728, 628] width 1456 height 1620
click at [466, 521] on summary "Gender (0)" at bounding box center [388, 524] width 170 height 34
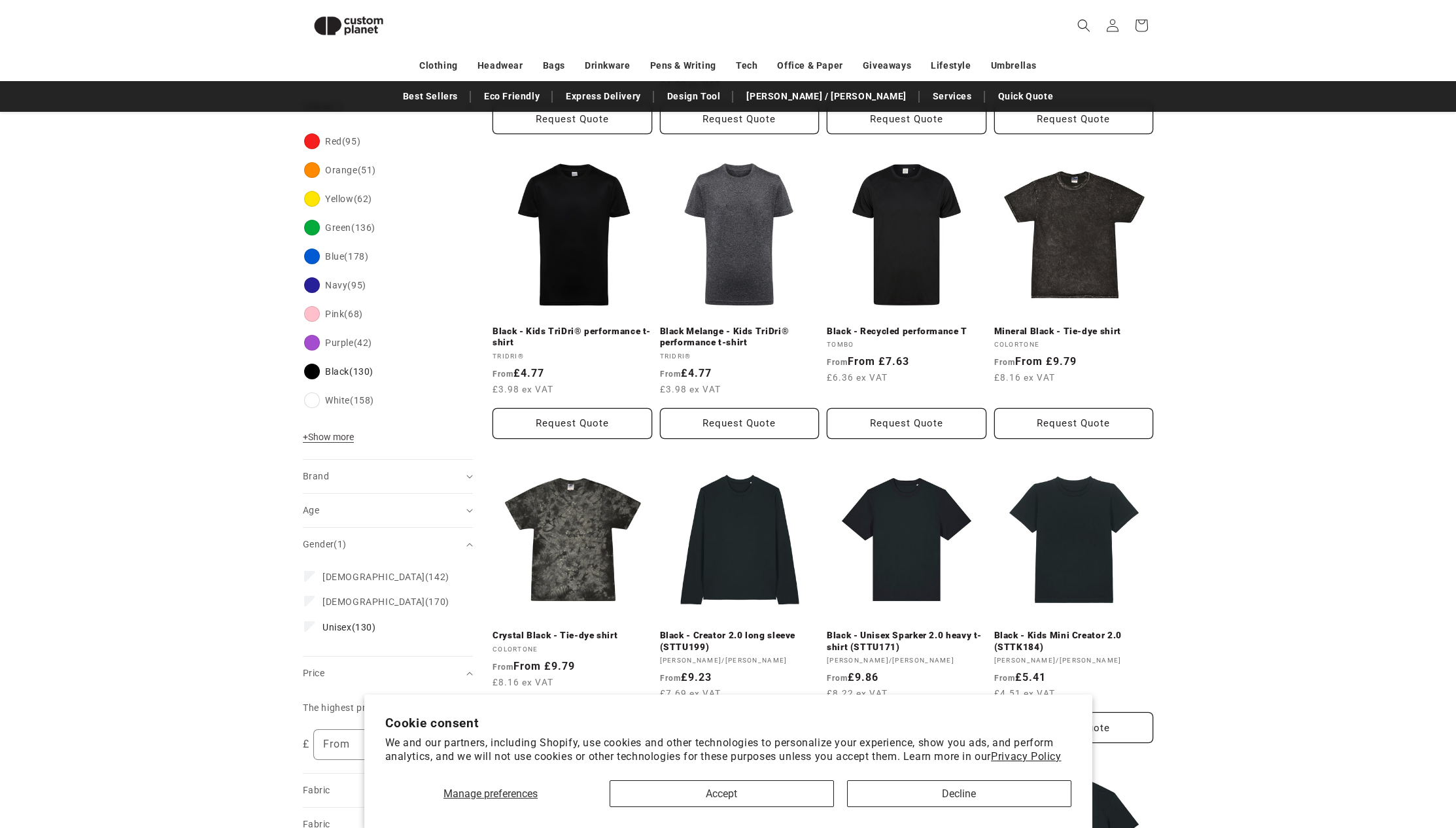
scroll to position [452, 0]
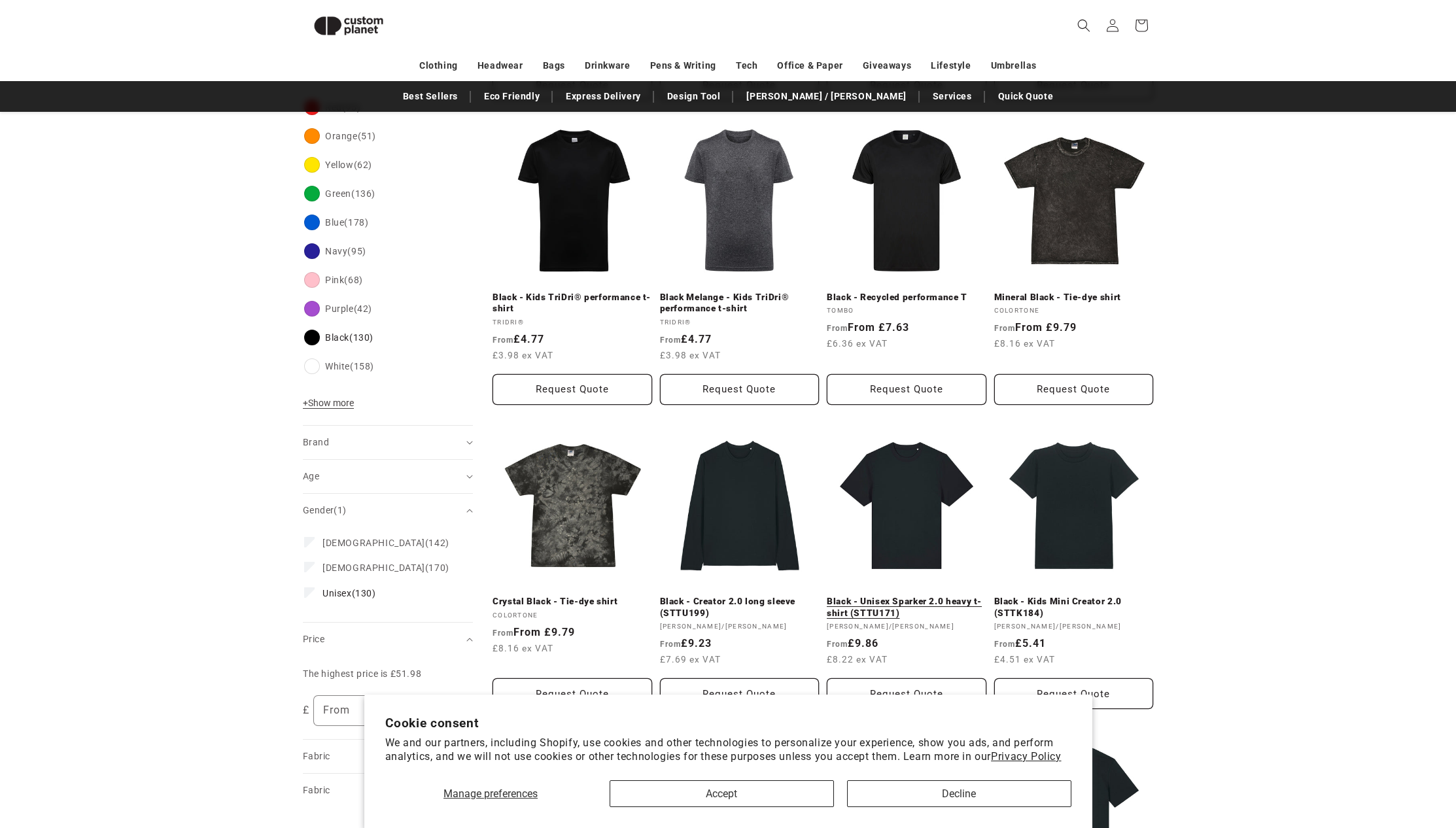
click at [917, 596] on link "Black - Unisex Sparker 2.0 heavy t-shirt (STTU171)" at bounding box center [907, 607] width 160 height 23
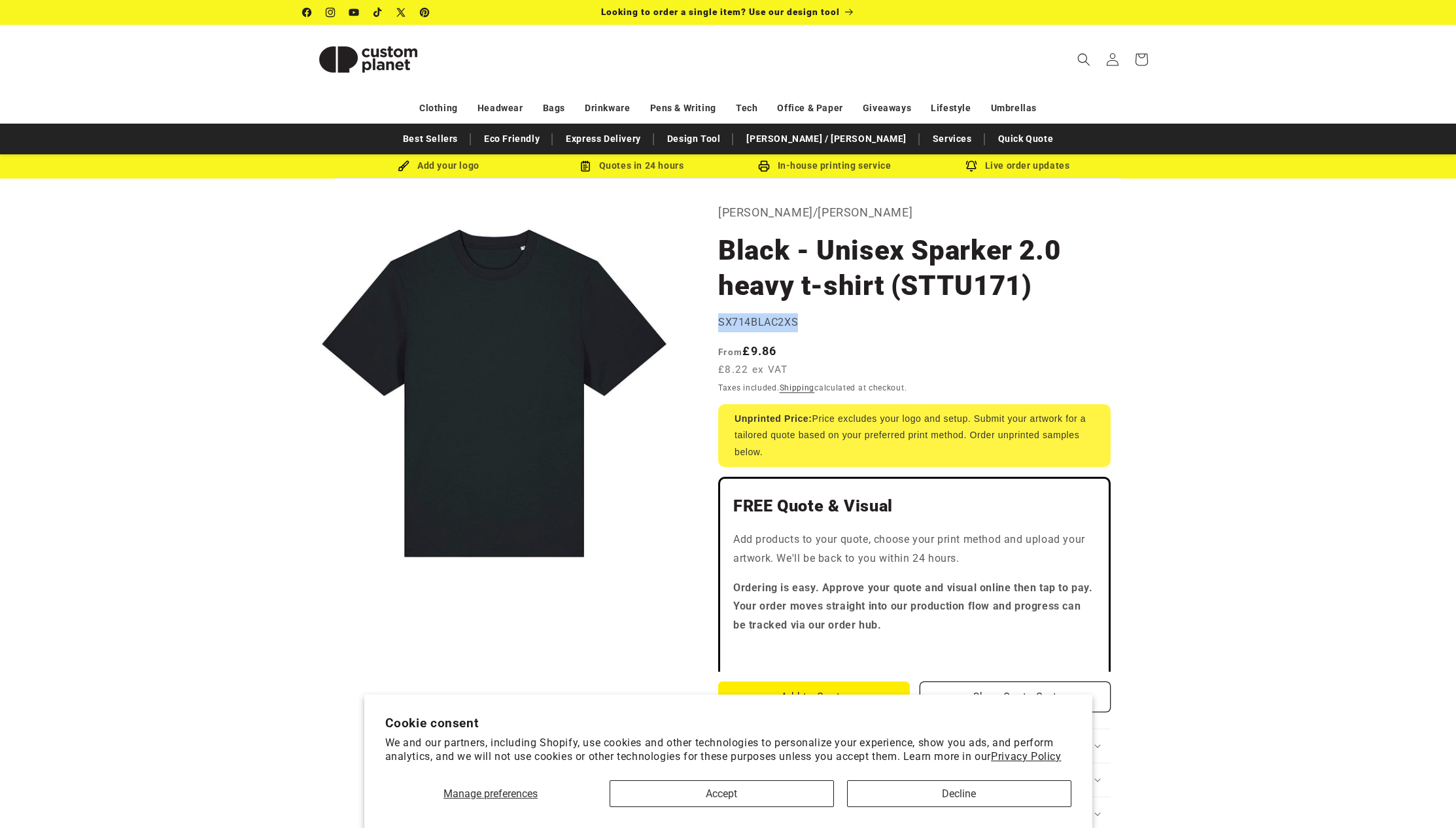
drag, startPoint x: 796, startPoint y: 322, endPoint x: 757, endPoint y: 325, distance: 39.1
click at [719, 323] on span "SX714BLAC2XS" at bounding box center [758, 322] width 80 height 13
copy span "SX714BLAC2XS"
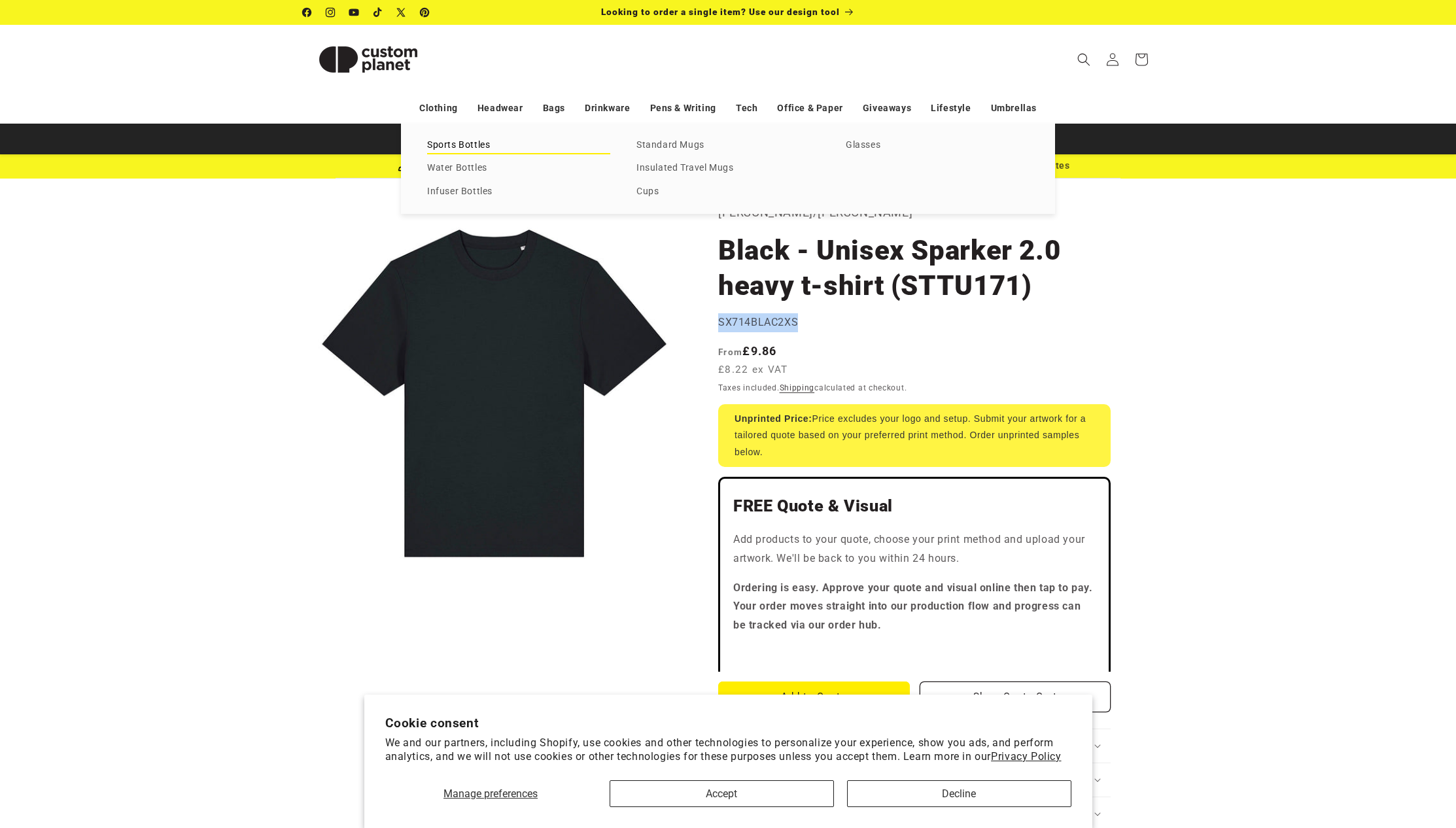
click at [480, 147] on link "Sports Bottles" at bounding box center [519, 146] width 183 height 17
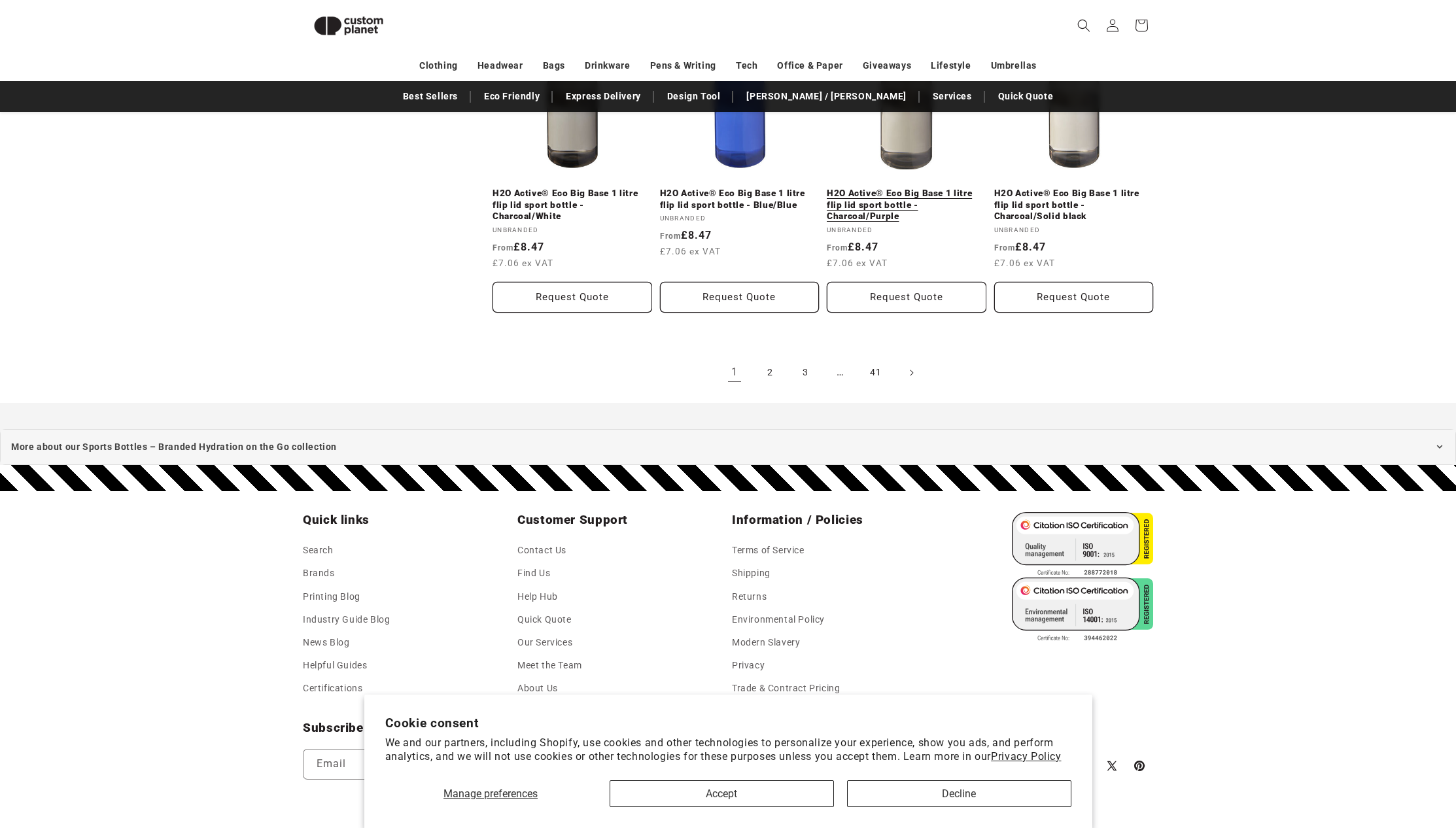
scroll to position [1505, 0]
click at [880, 370] on link "41" at bounding box center [876, 372] width 29 height 29
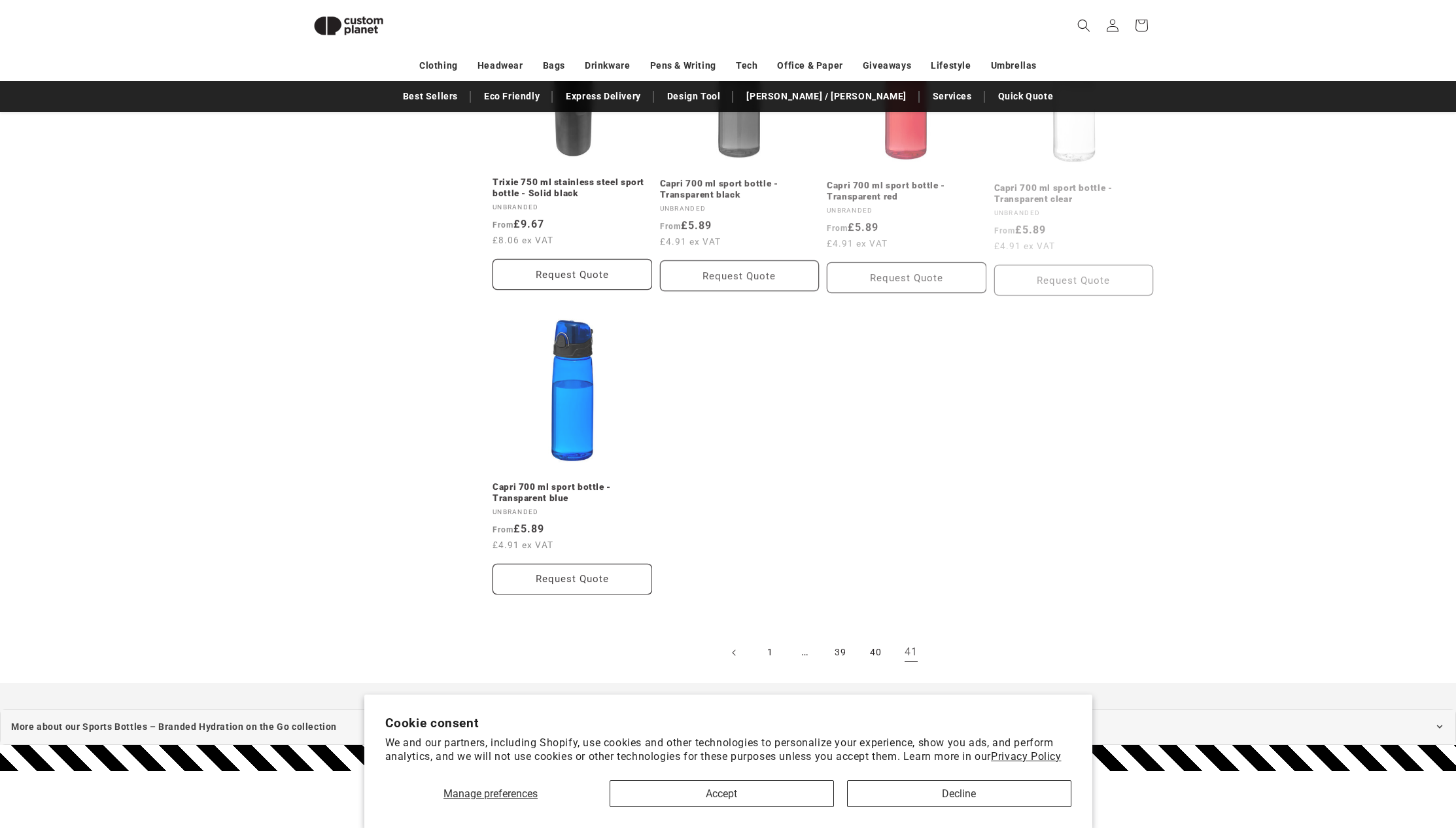
scroll to position [1201, 0]
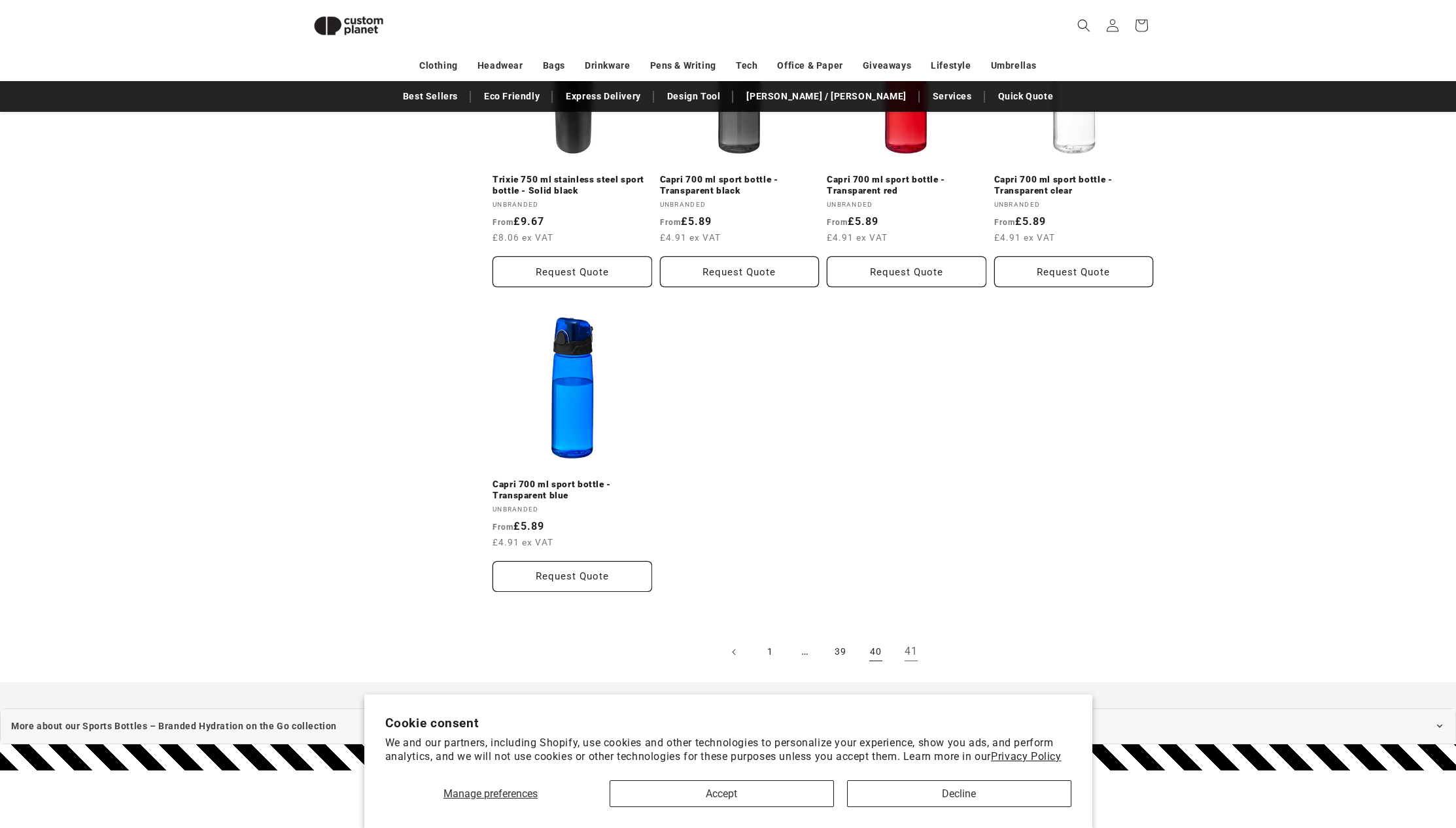
click at [874, 650] on link "40" at bounding box center [876, 653] width 29 height 29
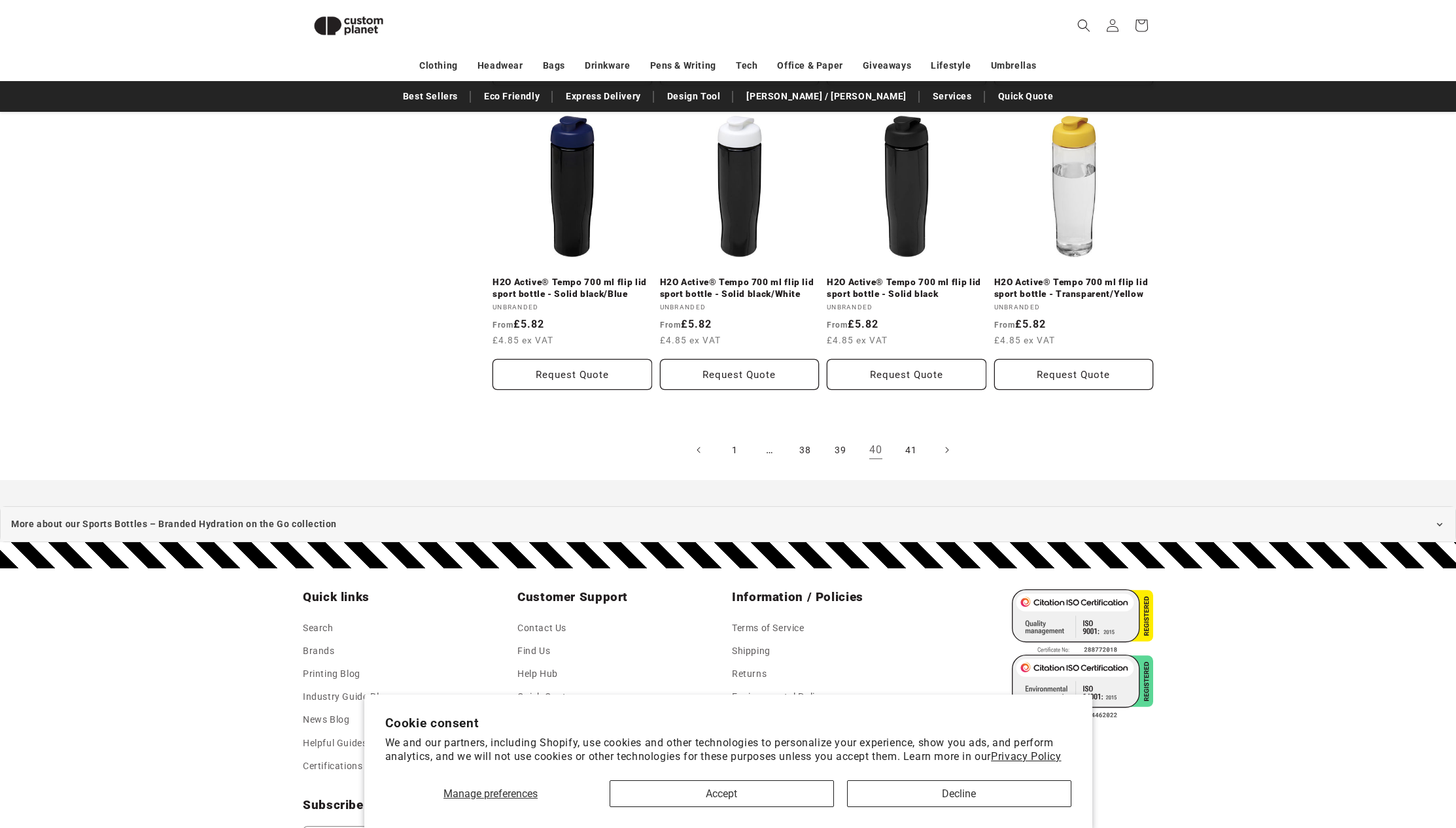
scroll to position [1456, 0]
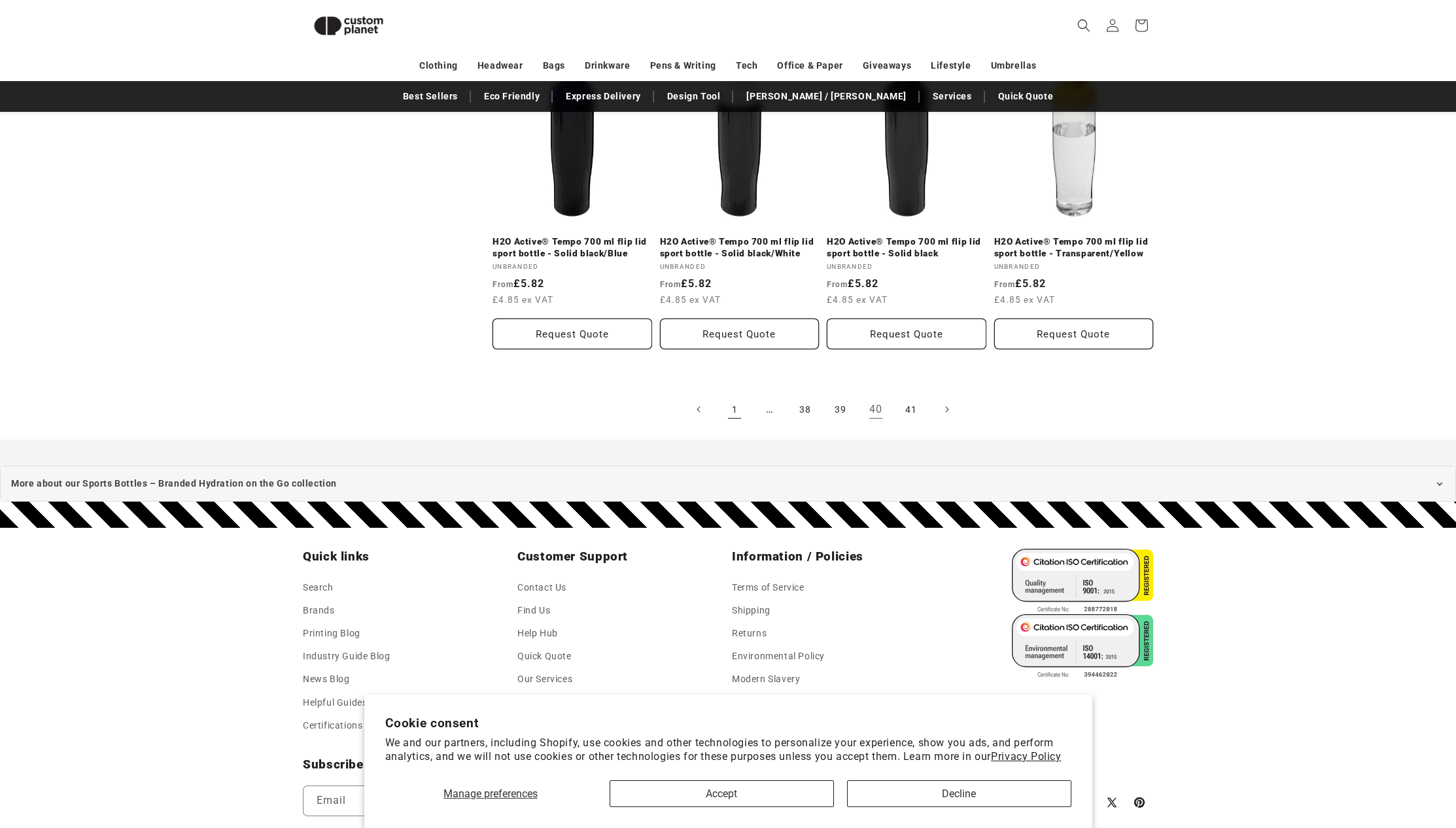
click at [740, 412] on link "1" at bounding box center [735, 410] width 29 height 29
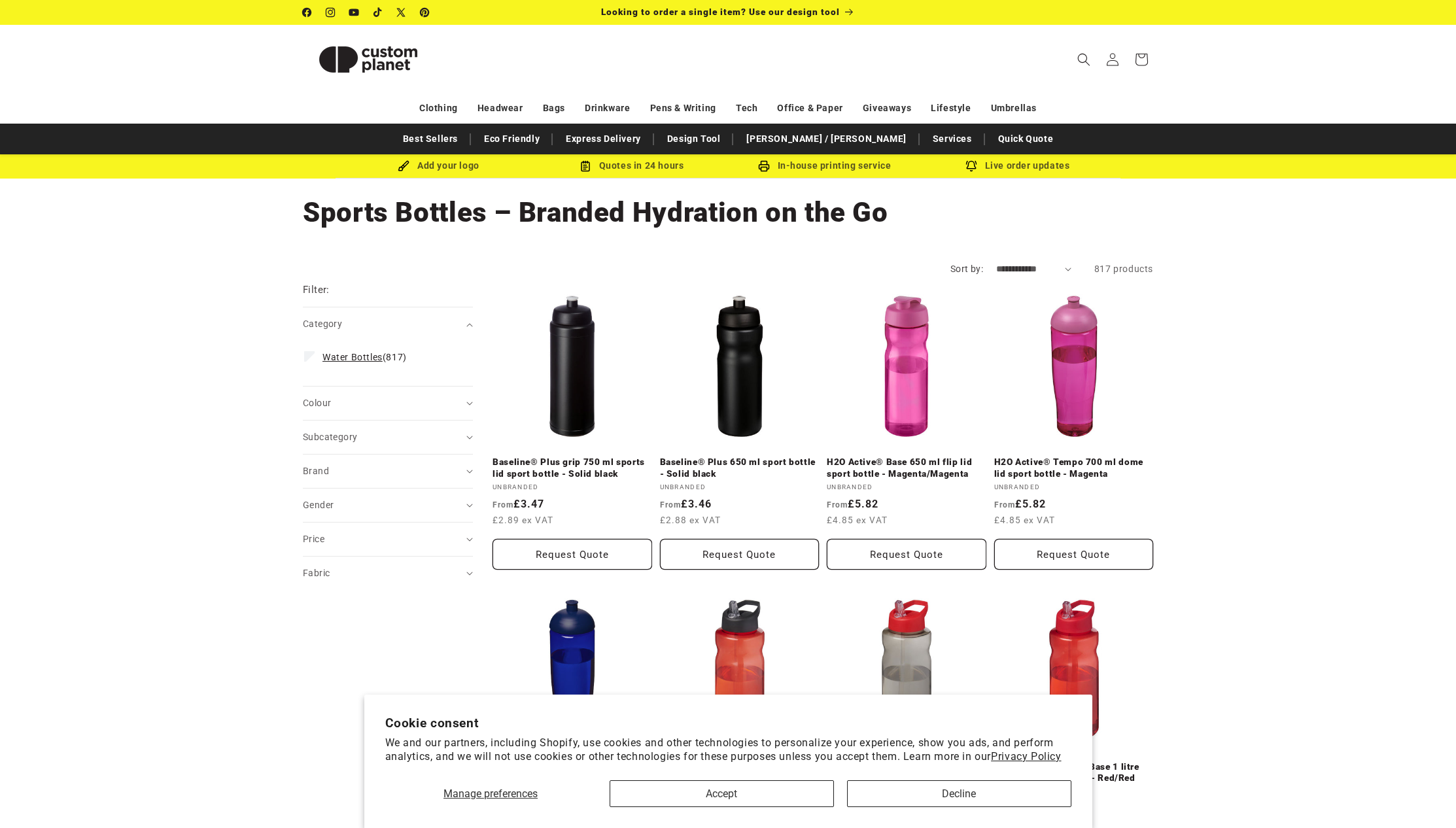
click at [314, 354] on label "Water Bottles (817) Water Bottles (817 products)" at bounding box center [385, 358] width 160 height 25
click at [468, 402] on fieldset "Category Water Bottles (817) Water Bottles (817 products)" at bounding box center [389, 391] width 168 height 36
click at [469, 439] on icon "Colour (0 selected)" at bounding box center [470, 437] width 6 height 3
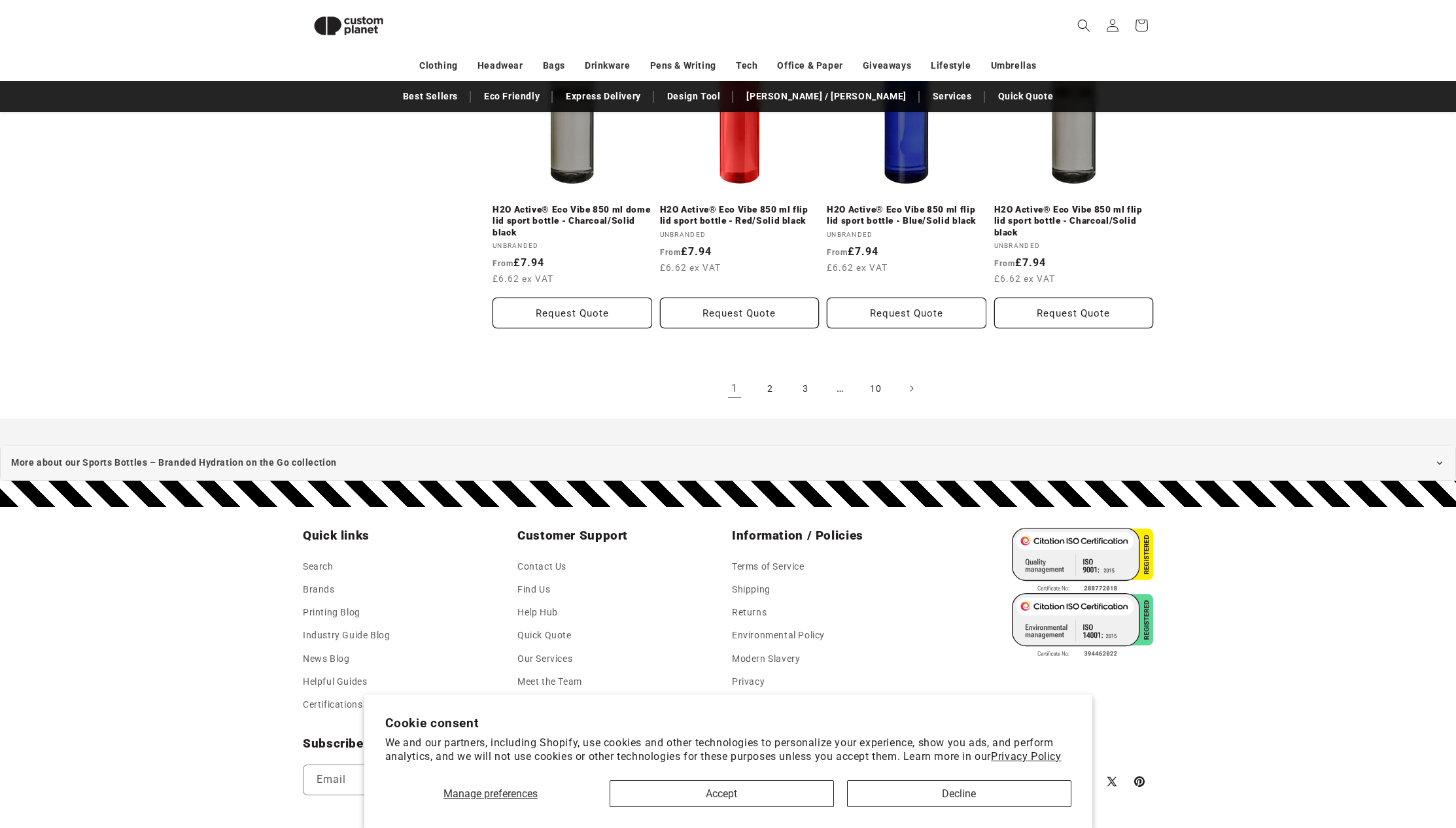
scroll to position [1507, 0]
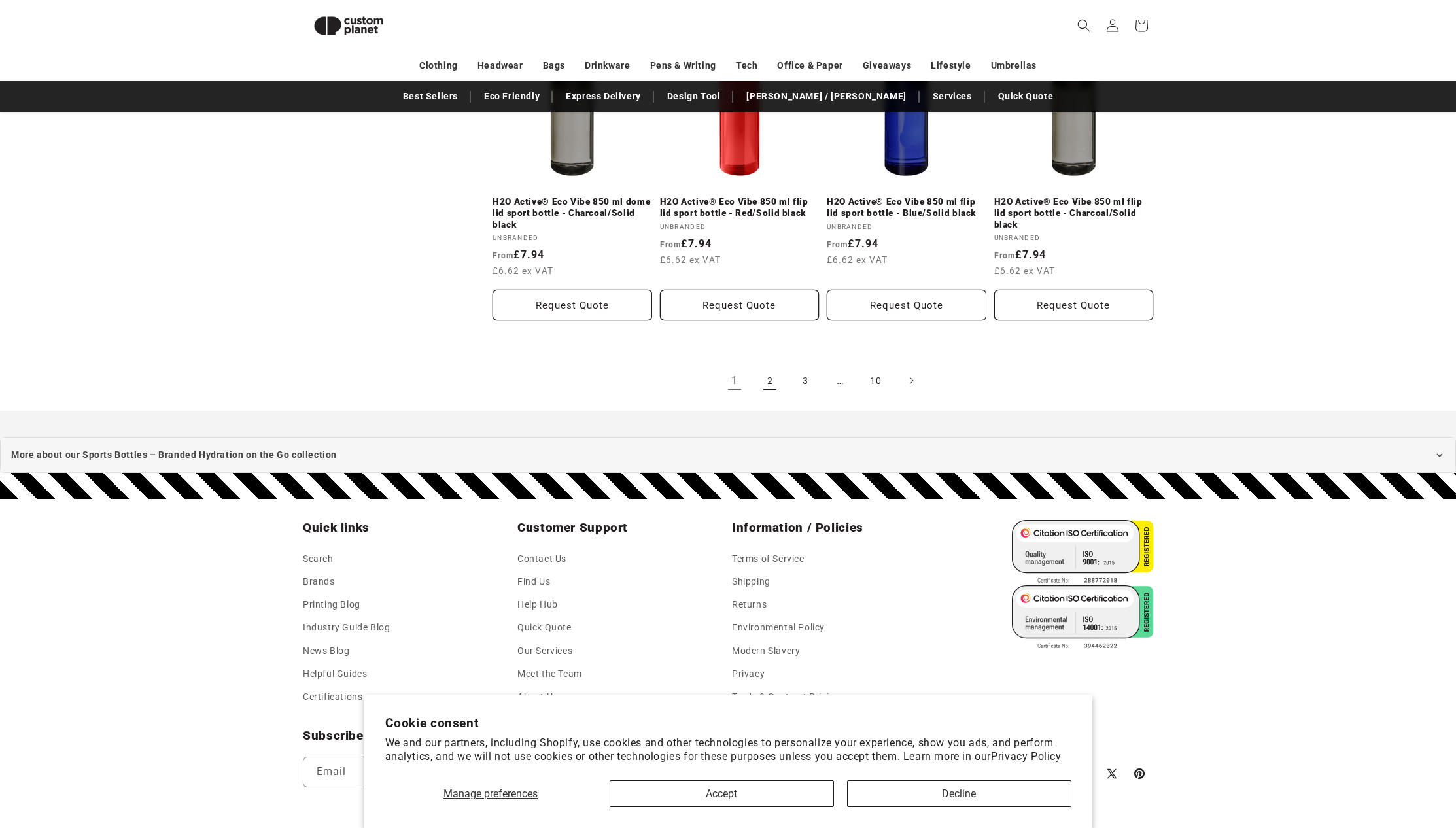
drag, startPoint x: 768, startPoint y: 378, endPoint x: 756, endPoint y: 384, distance: 13.4
click at [768, 378] on link "2" at bounding box center [770, 381] width 29 height 29
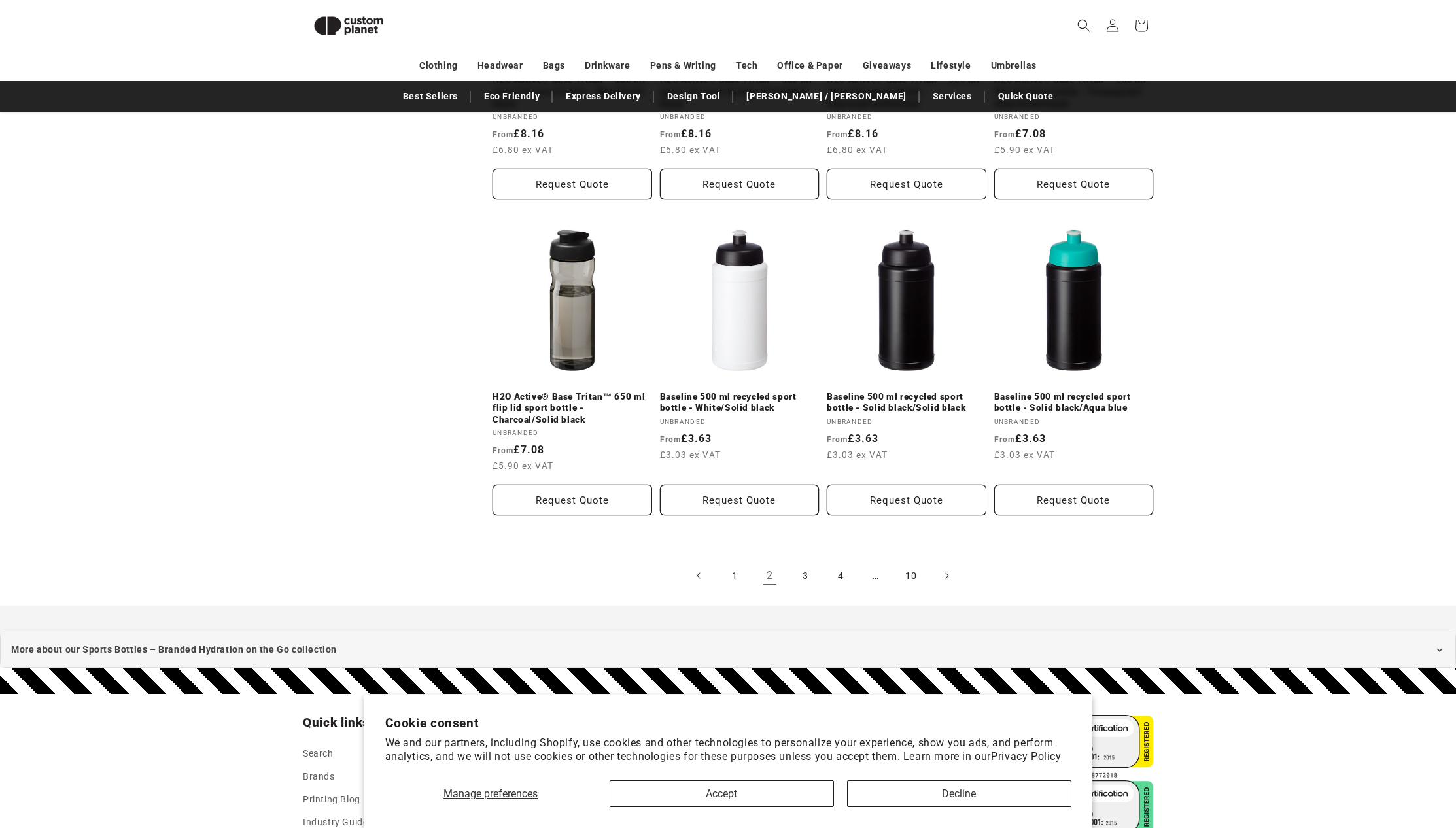
scroll to position [1318, 0]
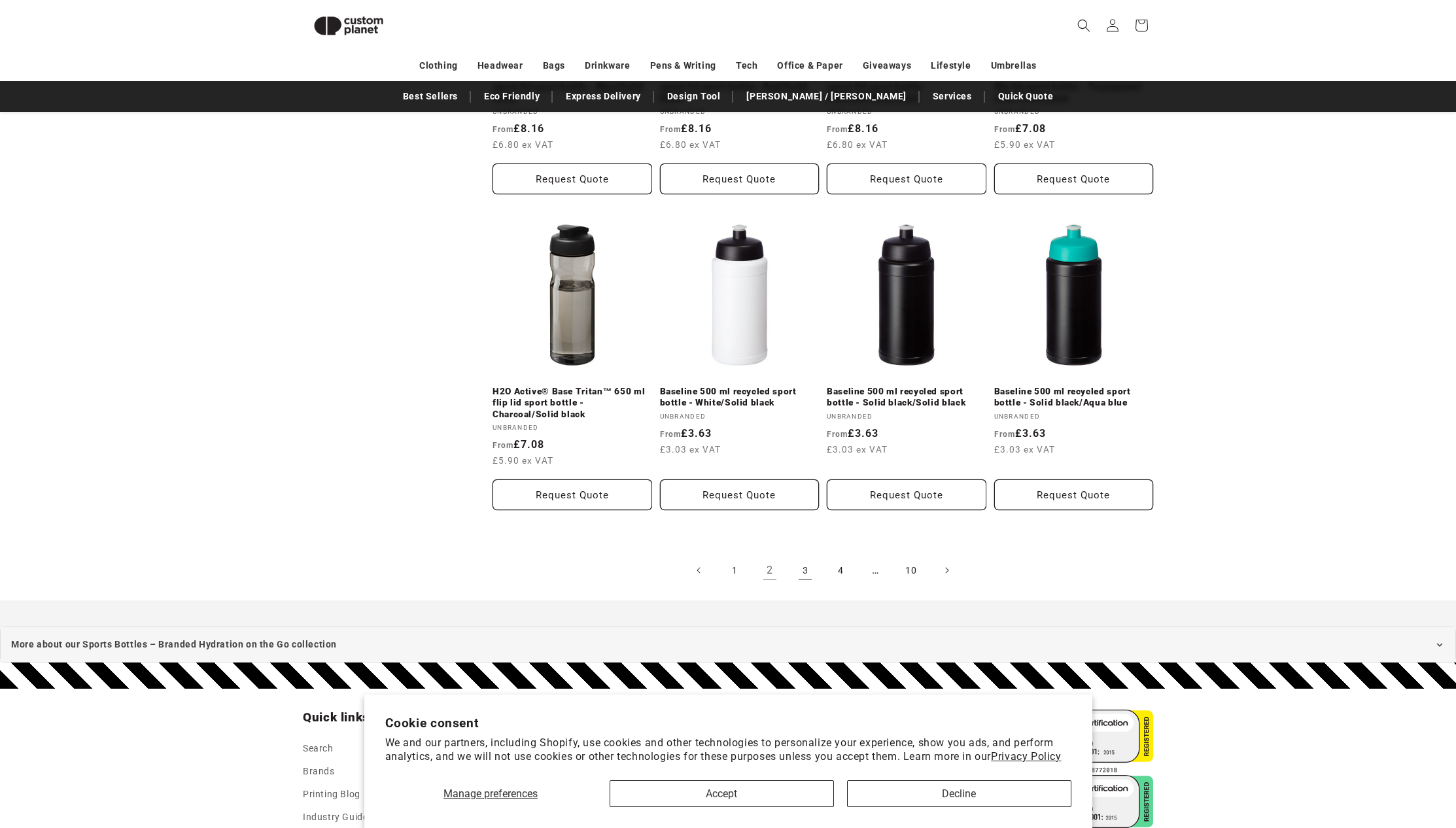
click at [807, 573] on link "3" at bounding box center [805, 571] width 29 height 29
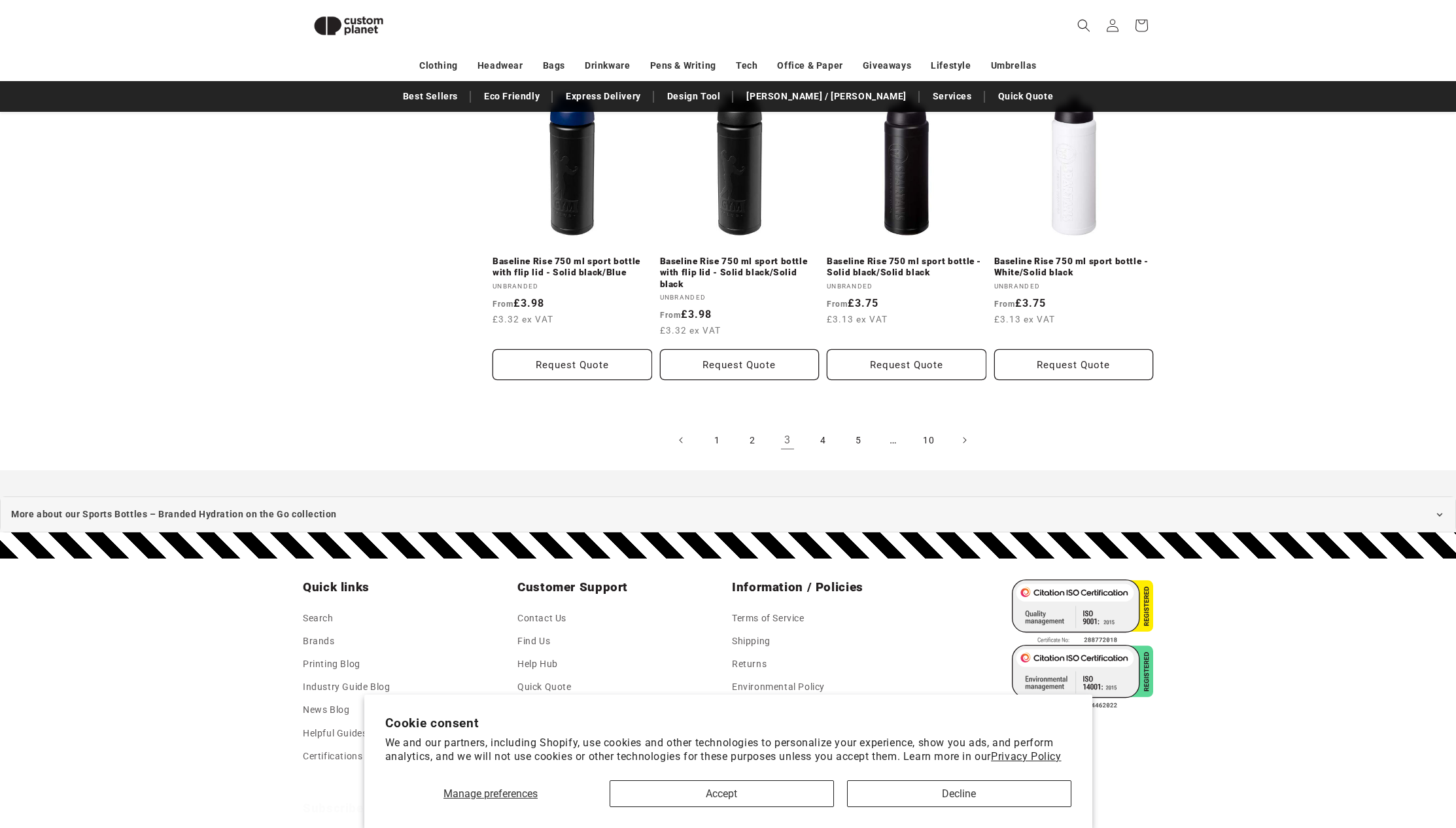
scroll to position [1426, 0]
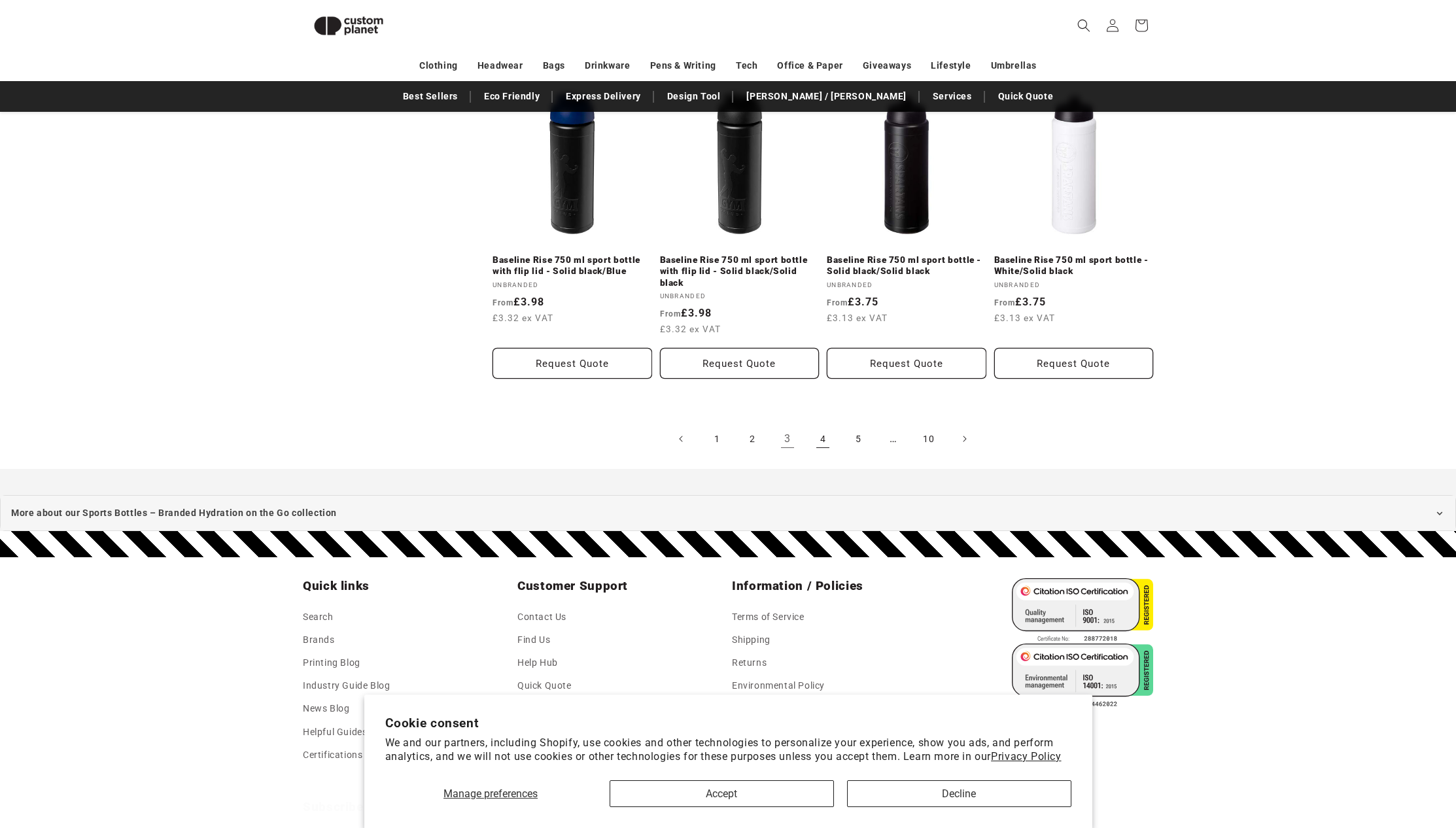
click at [818, 438] on link "4" at bounding box center [823, 439] width 29 height 29
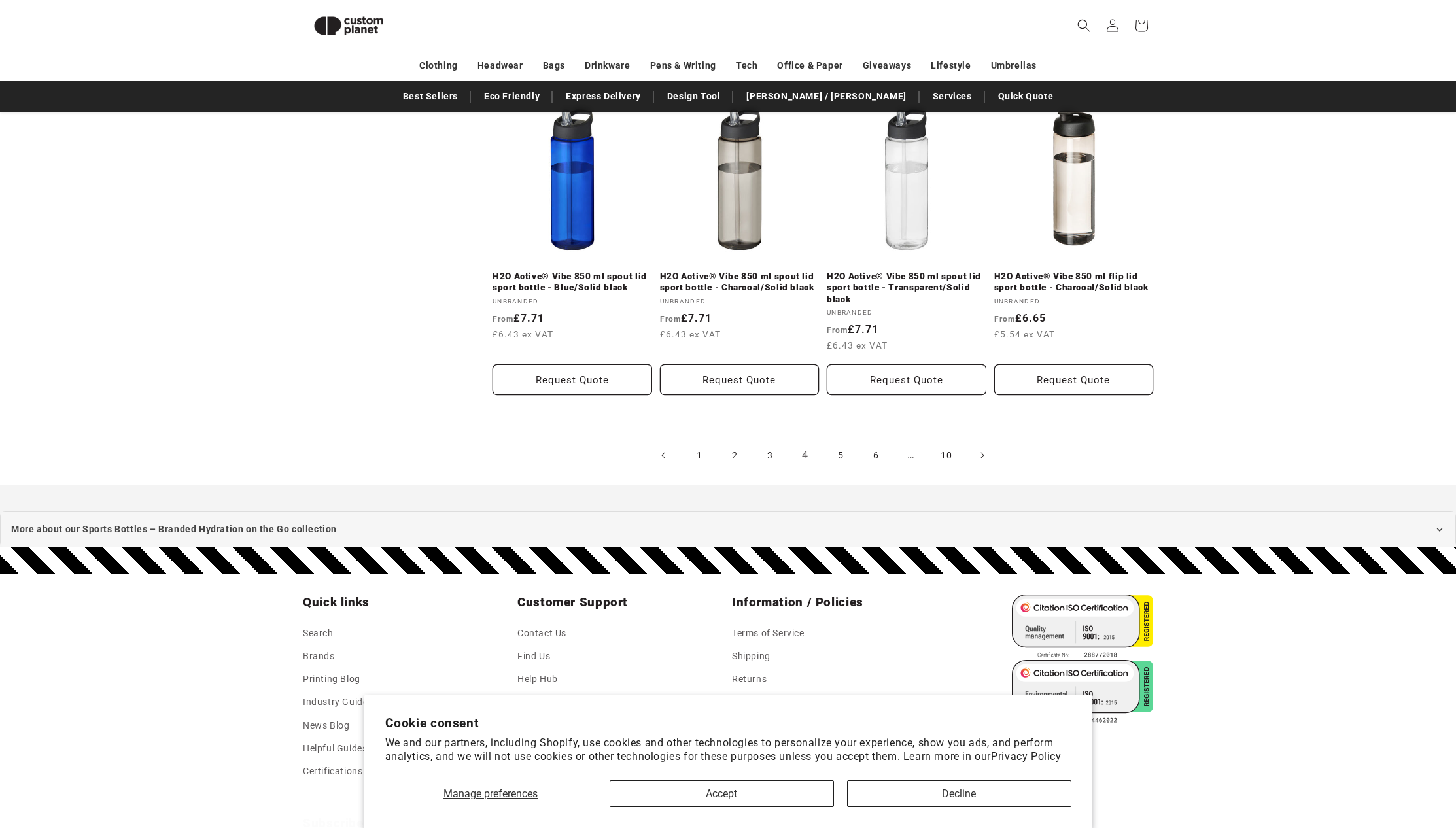
scroll to position [1434, 0]
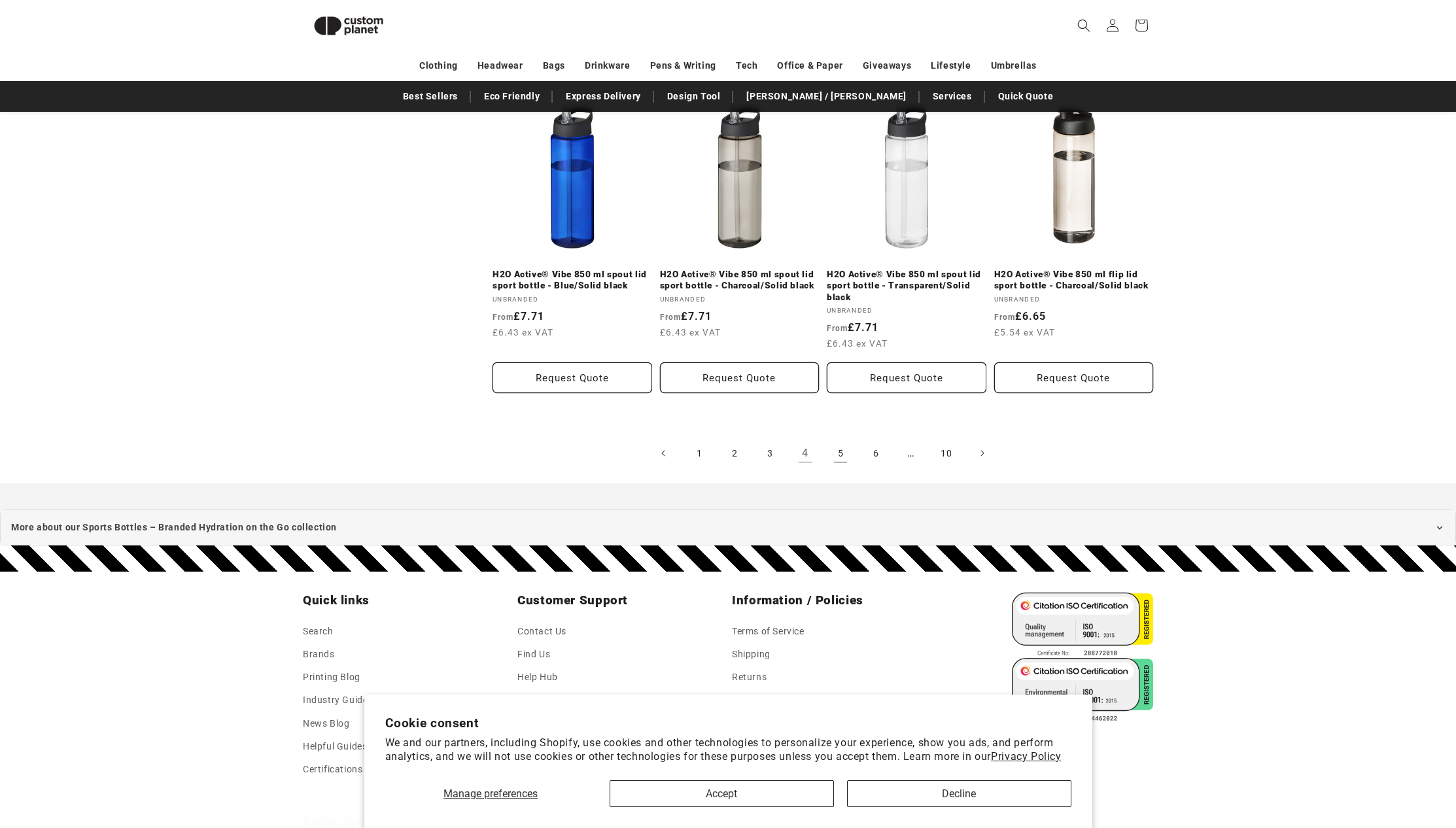
click at [836, 457] on link "5" at bounding box center [841, 453] width 29 height 29
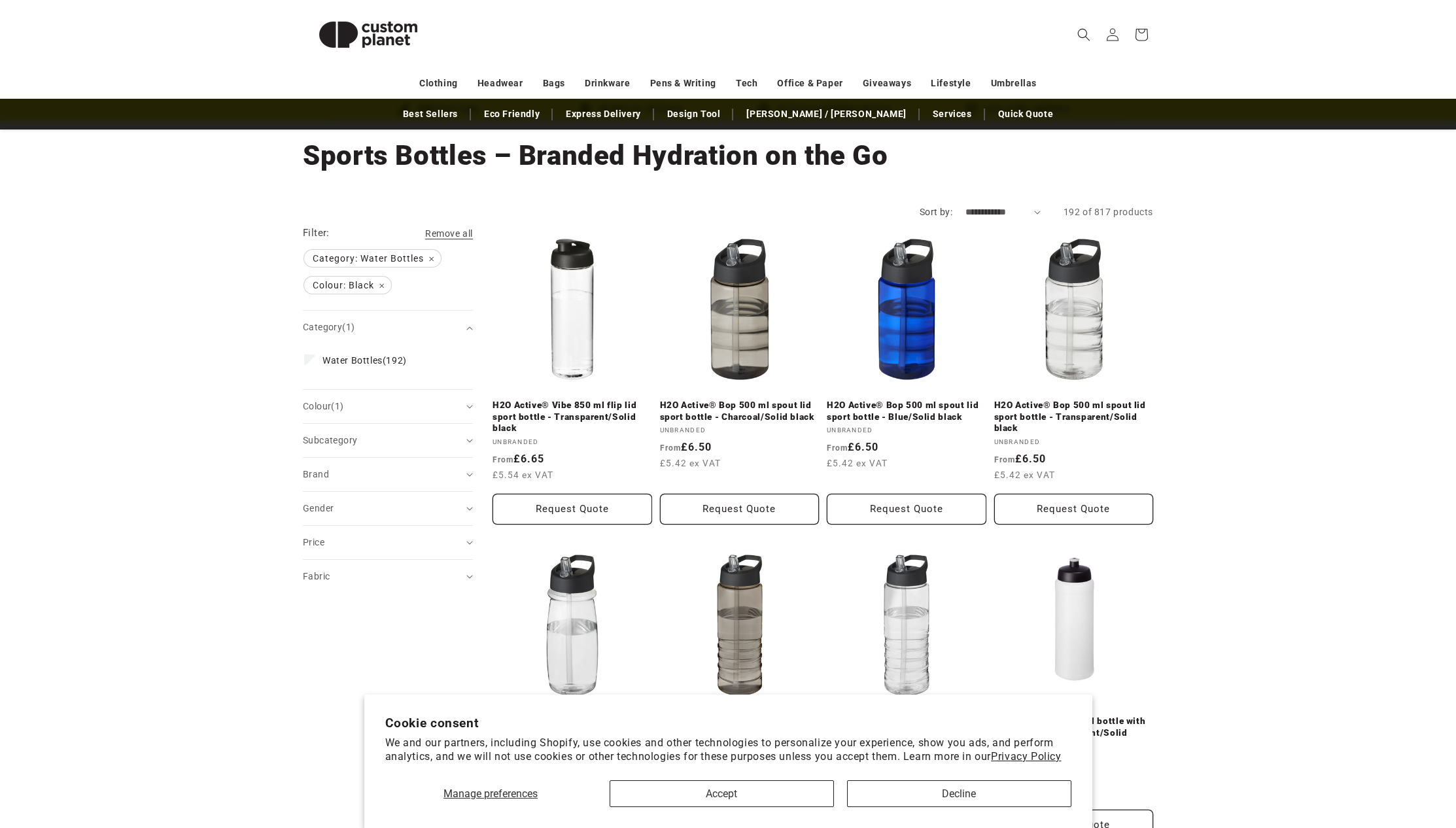
scroll to position [60, 0]
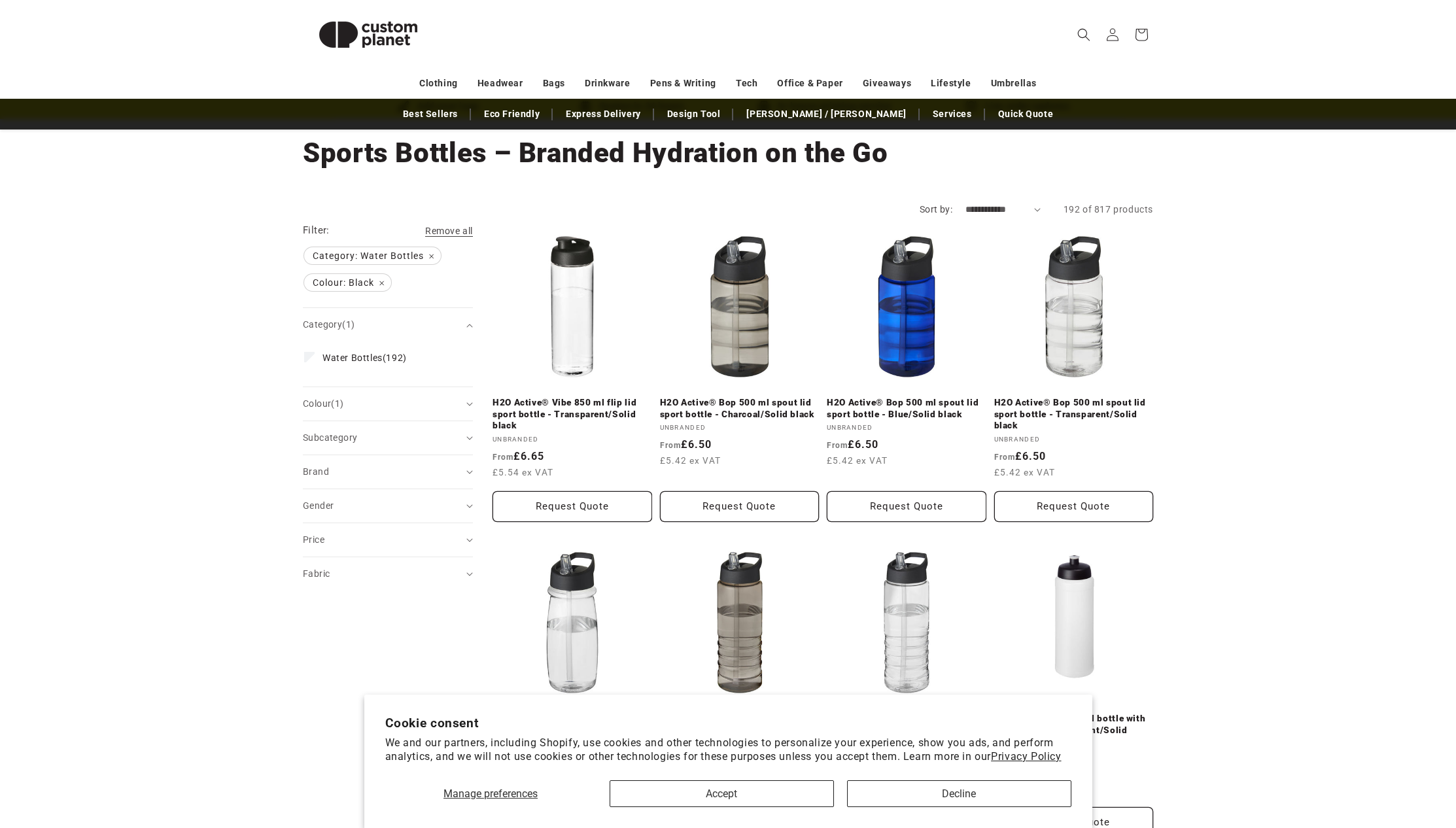
click at [1086, 35] on icon "Search" at bounding box center [1085, 35] width 13 height 13
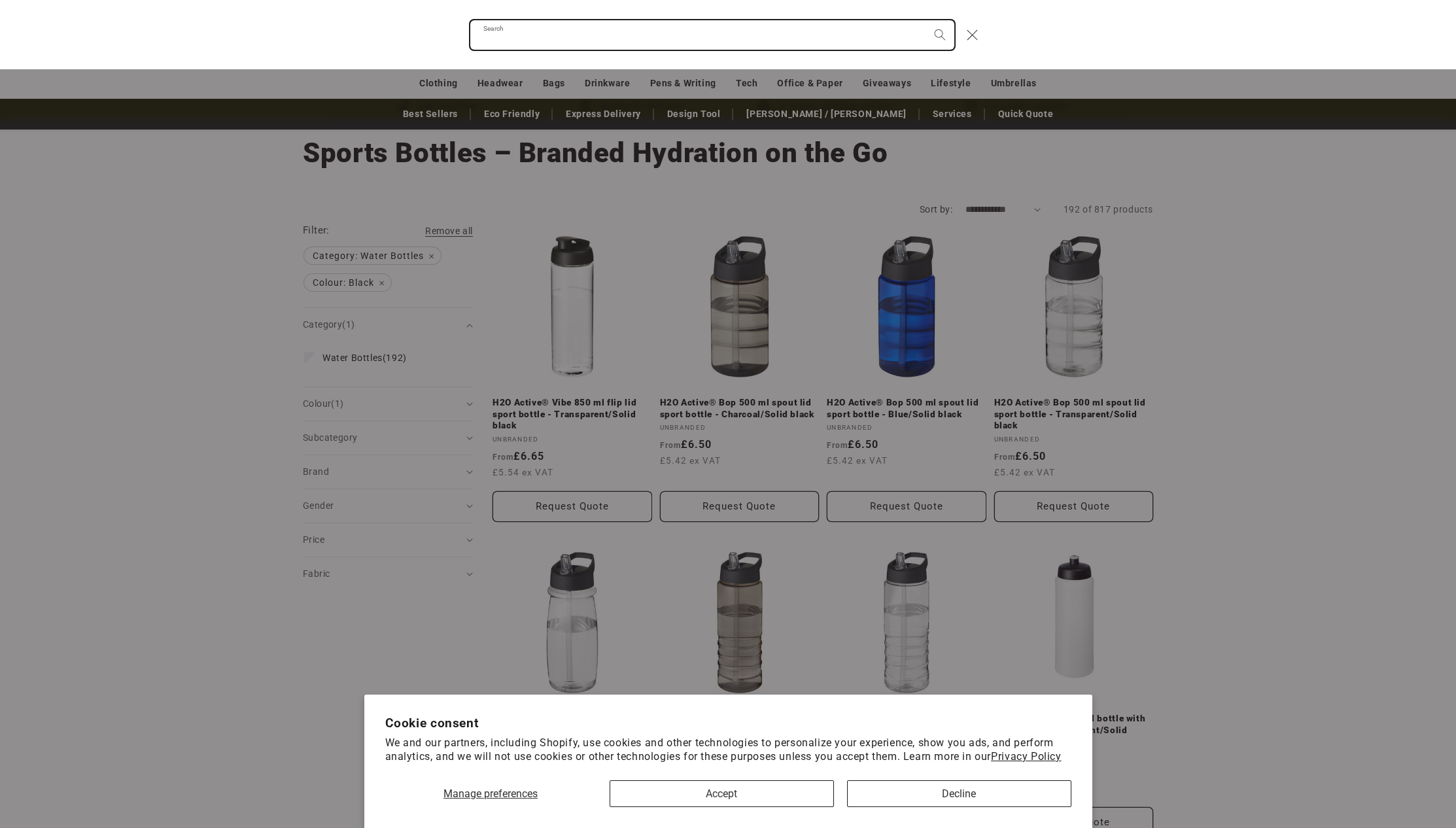
paste input "**********"
type input "**********"
click at [926, 20] on button "Search" at bounding box center [940, 35] width 29 height 29
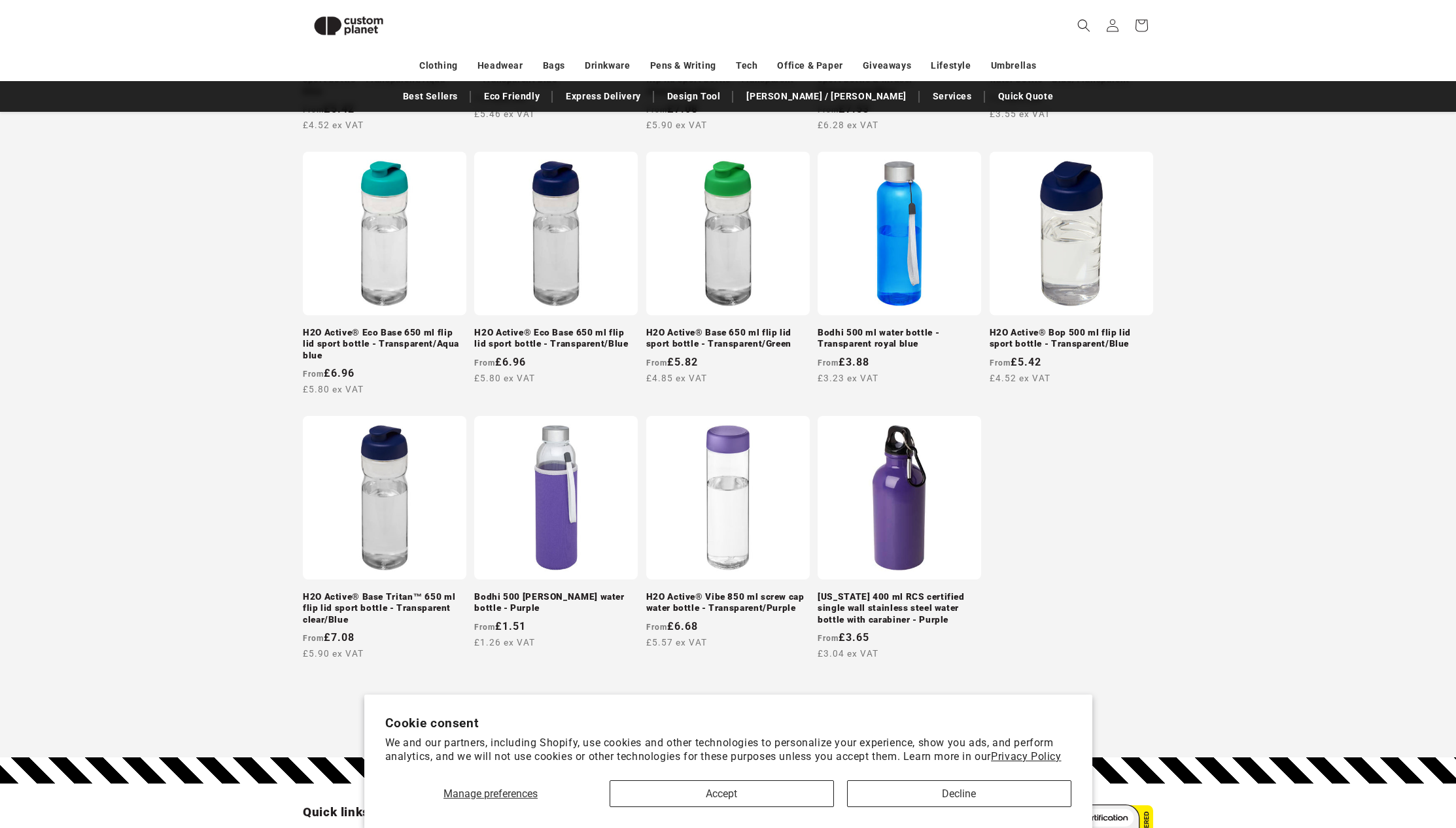
scroll to position [1084, 0]
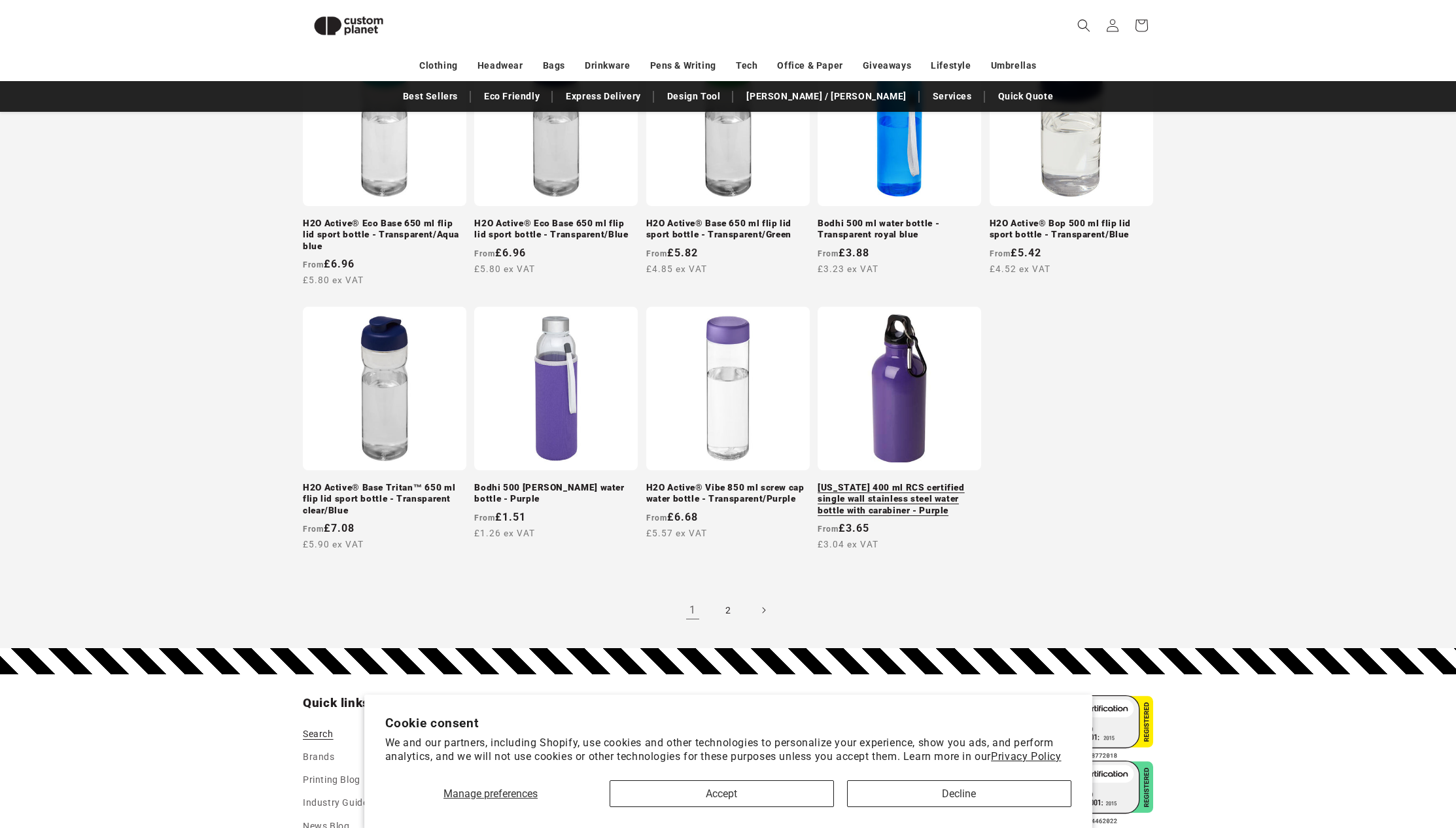
click at [918, 485] on link "[US_STATE] 400 ml RCS certified single wall stainless steel water bottle with c…" at bounding box center [900, 499] width 164 height 35
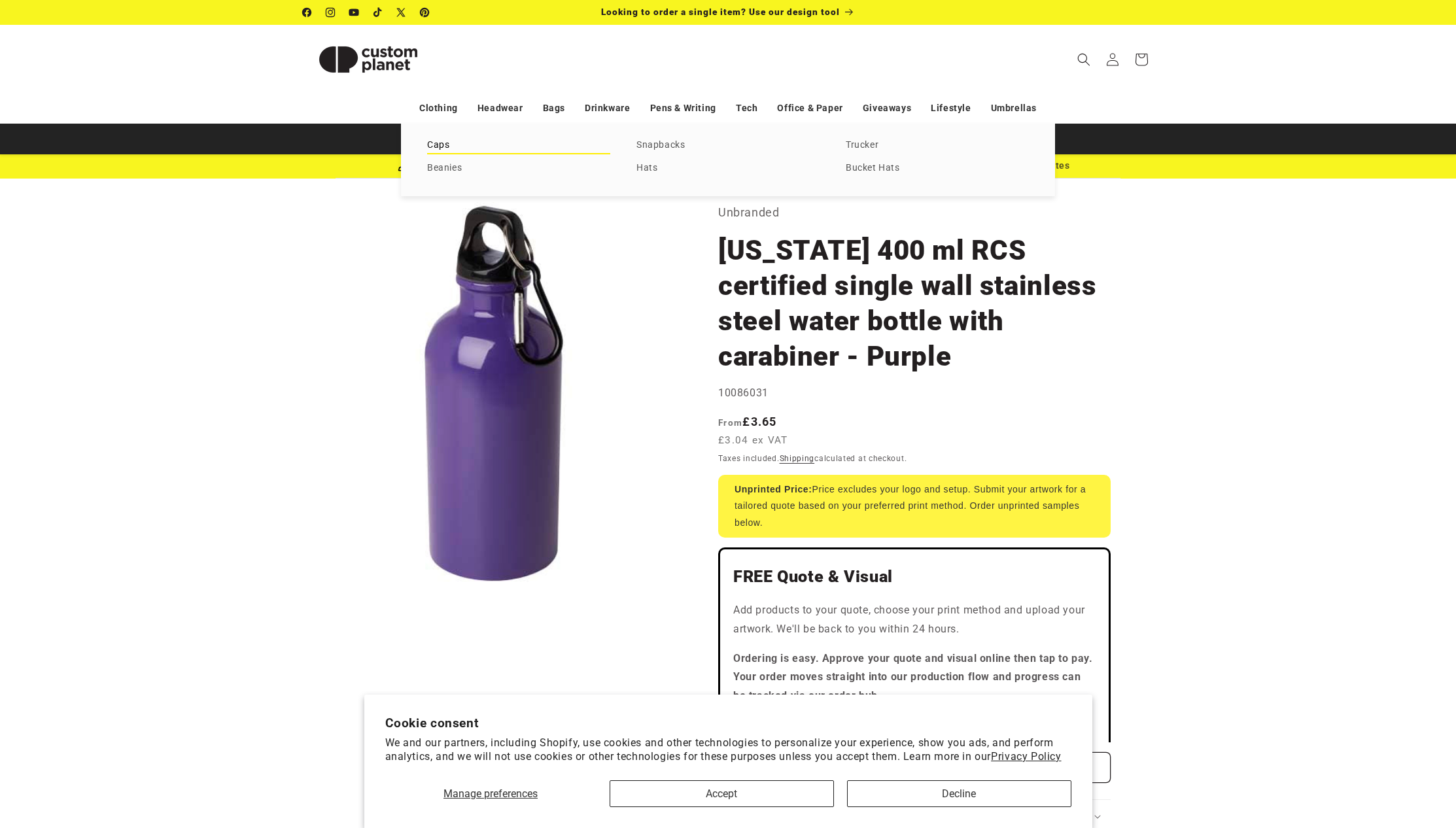
click at [442, 144] on link "Caps" at bounding box center [519, 146] width 183 height 17
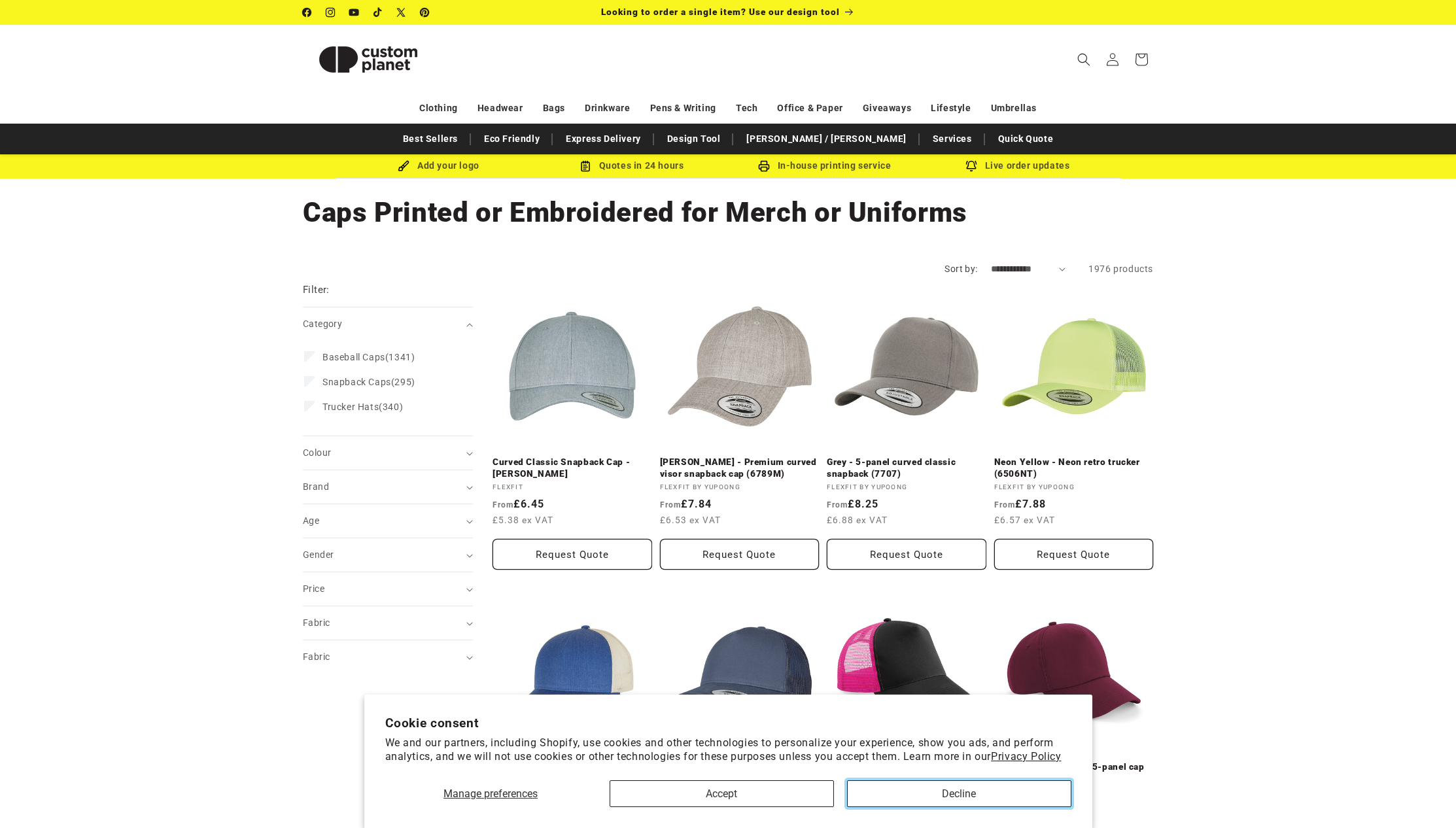
click at [986, 786] on button "Decline" at bounding box center [959, 793] width 225 height 27
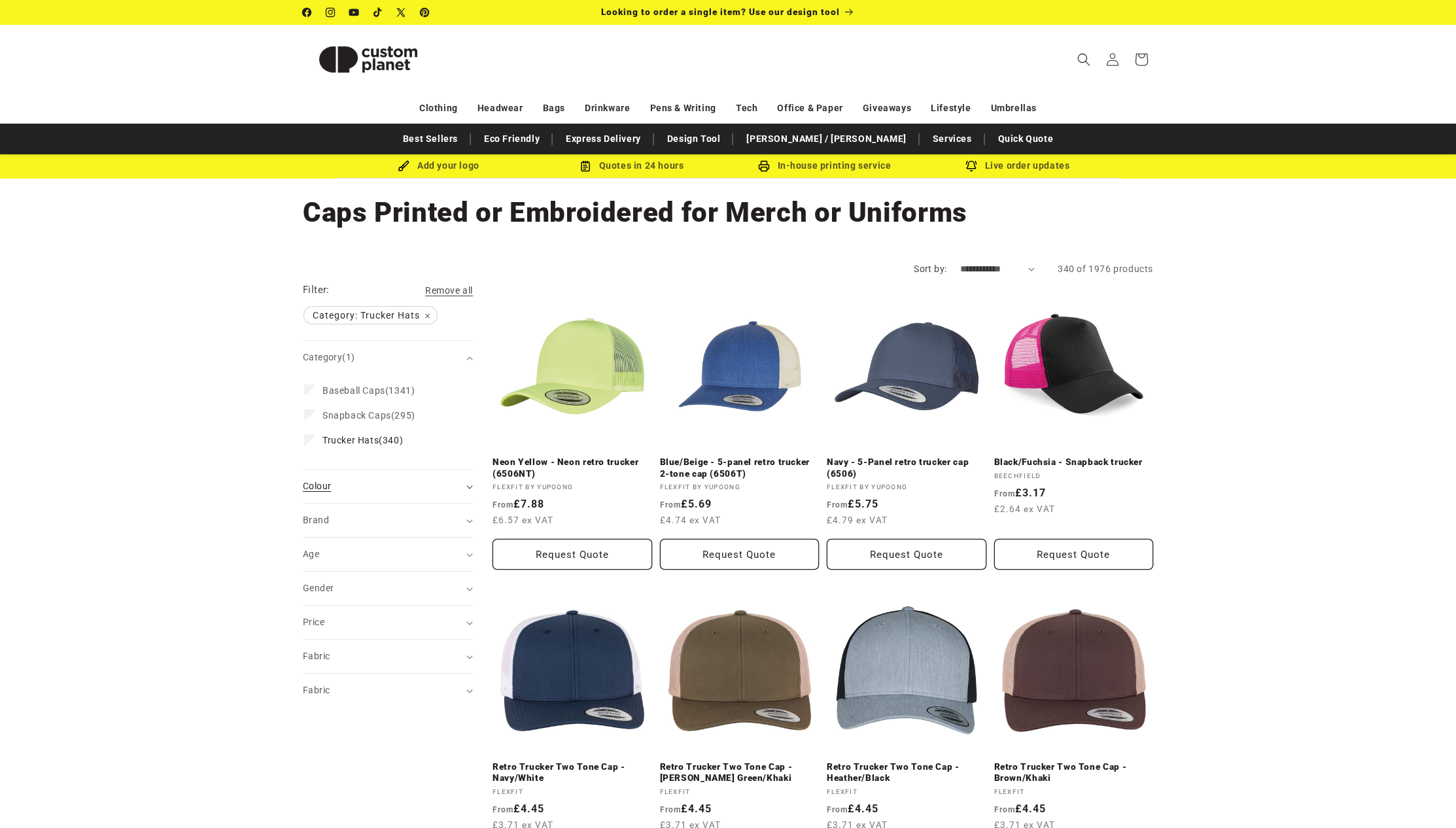
click at [467, 490] on summary "Colour (0)" at bounding box center [388, 486] width 170 height 34
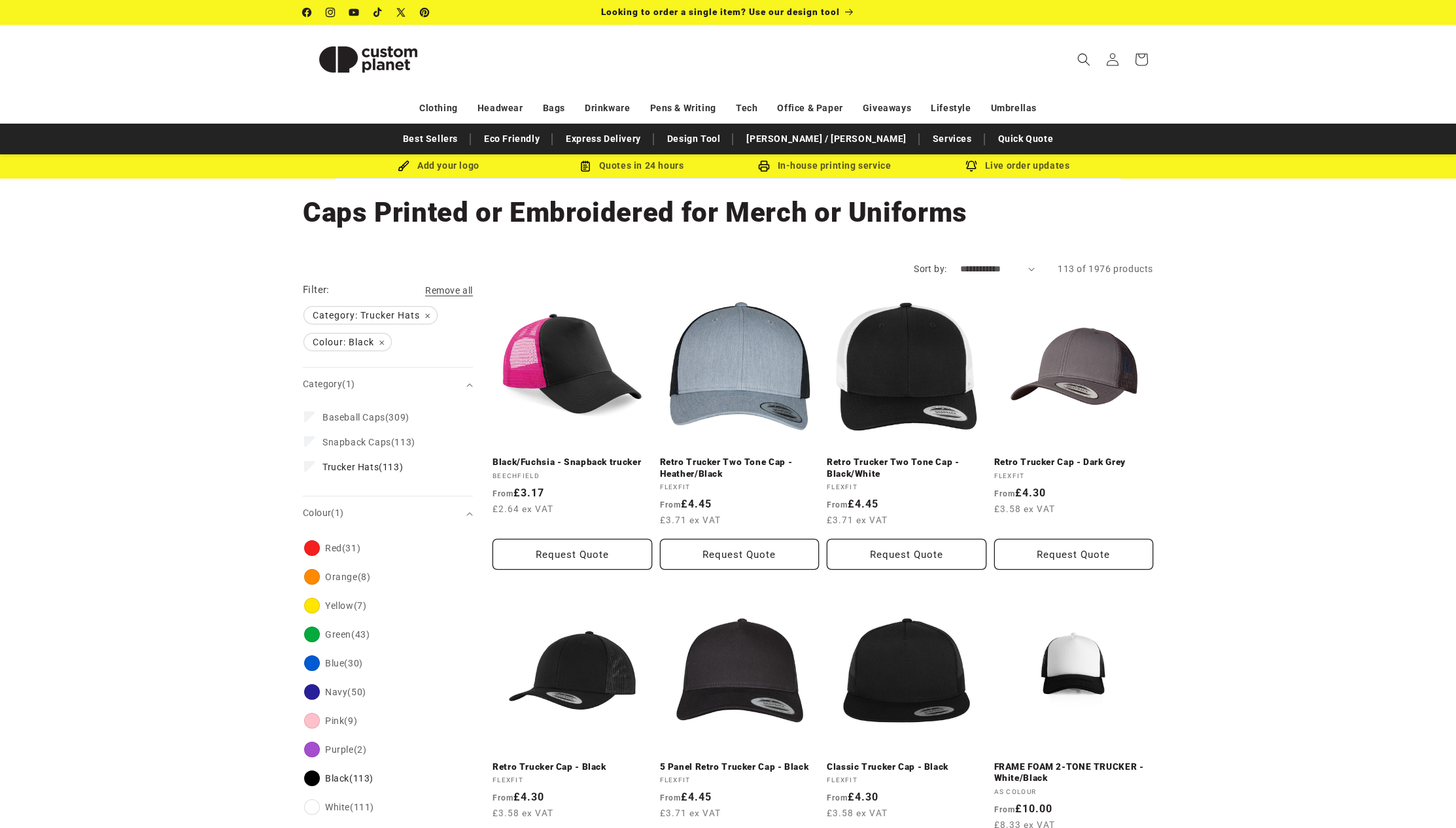
scroll to position [16, 0]
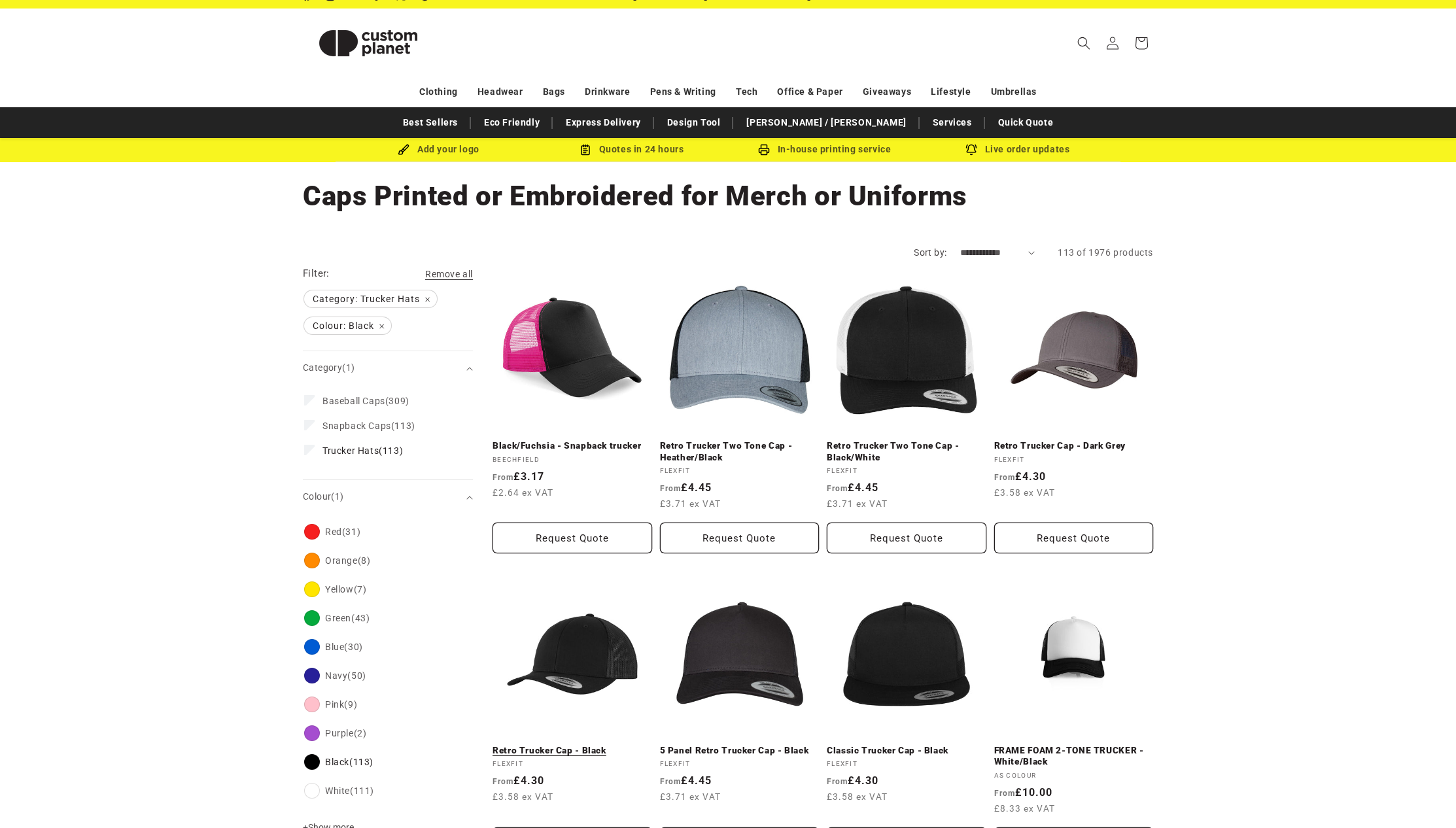
click at [585, 745] on link "Retro Trucker Cap - Black" at bounding box center [573, 751] width 160 height 12
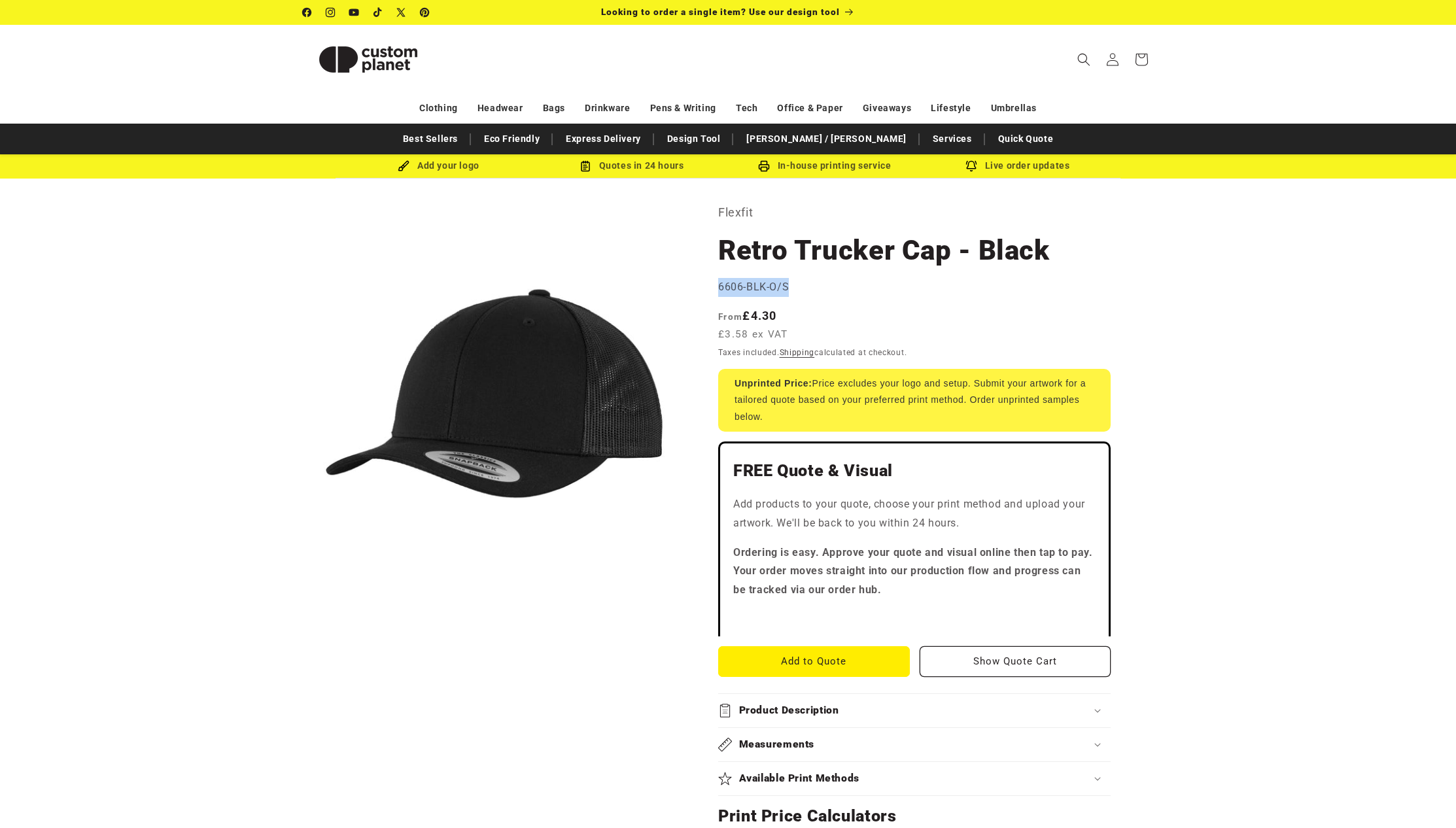
drag, startPoint x: 784, startPoint y: 288, endPoint x: 717, endPoint y: 288, distance: 67.0
click at [717, 288] on div "Flexfit Retro Trucker Cap - Black Retro Trucker Cap - Black 6606-BLK-O/S Regula…" at bounding box center [919, 827] width 468 height 1249
copy span "6606-BLK-O/S"
